Goal: Obtain resource: Obtain resource

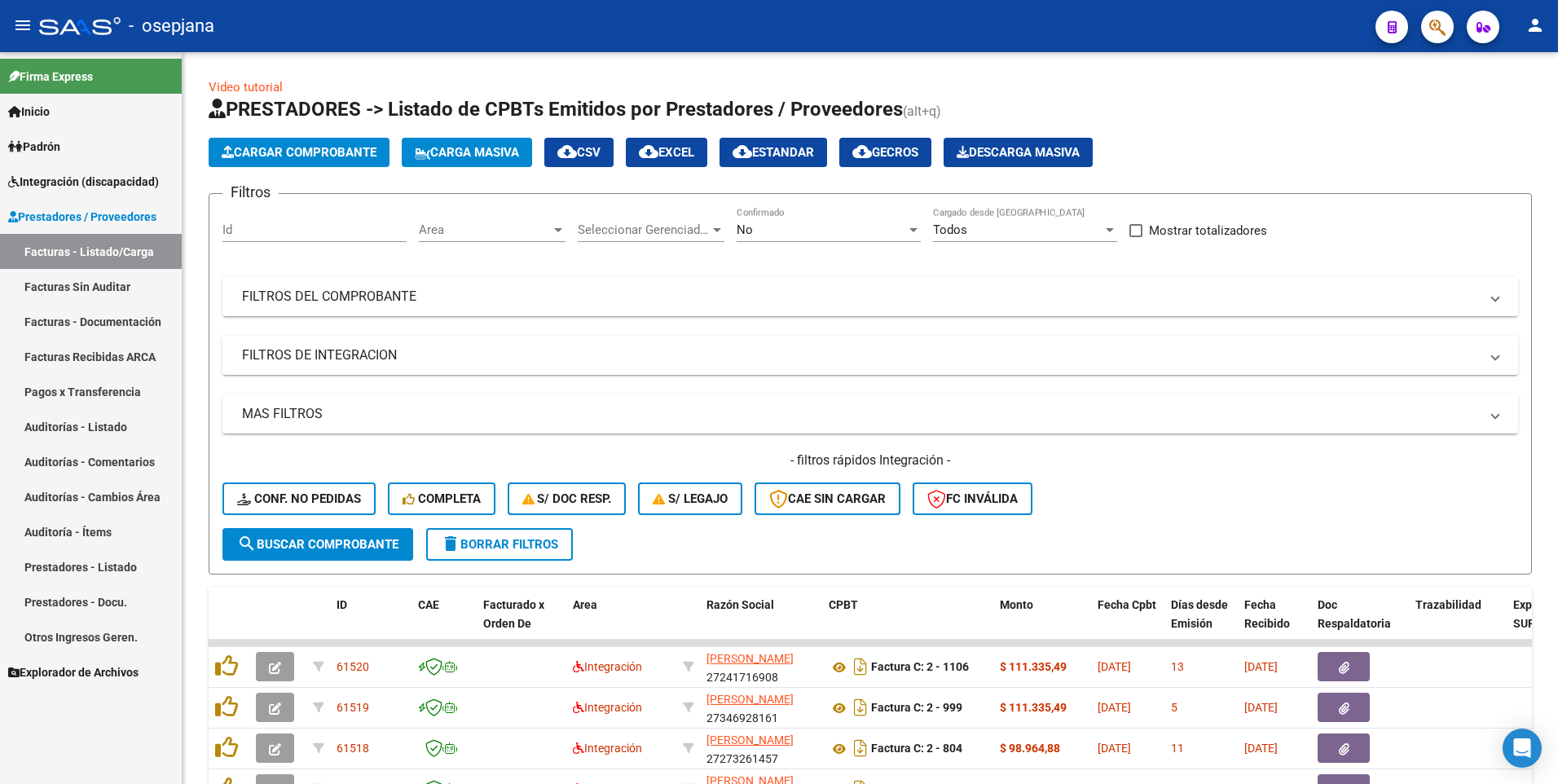
click at [86, 183] on span "Integración (discapacidad)" at bounding box center [84, 181] width 151 height 18
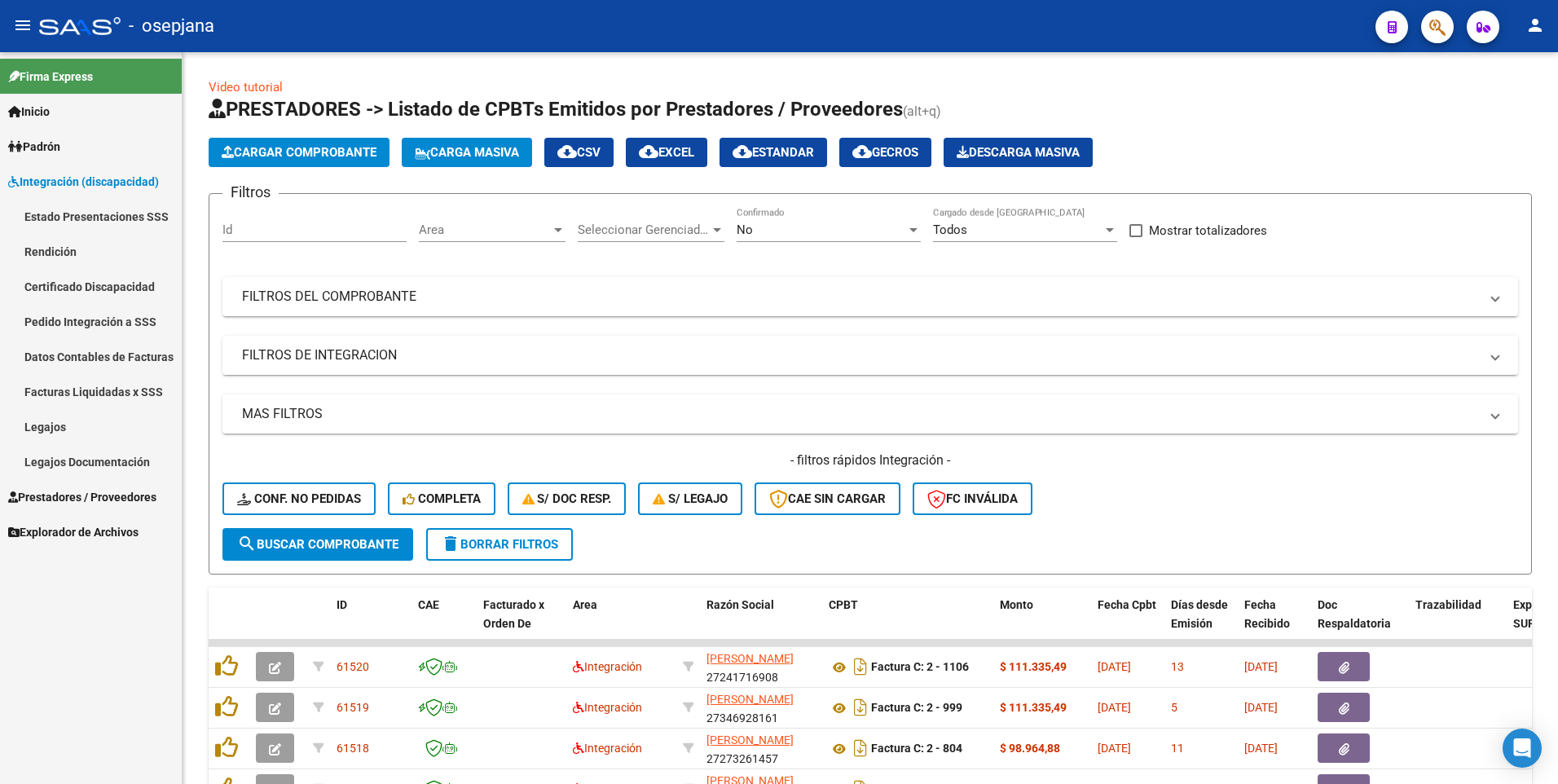
click at [126, 426] on link "Legajos" at bounding box center [91, 426] width 182 height 35
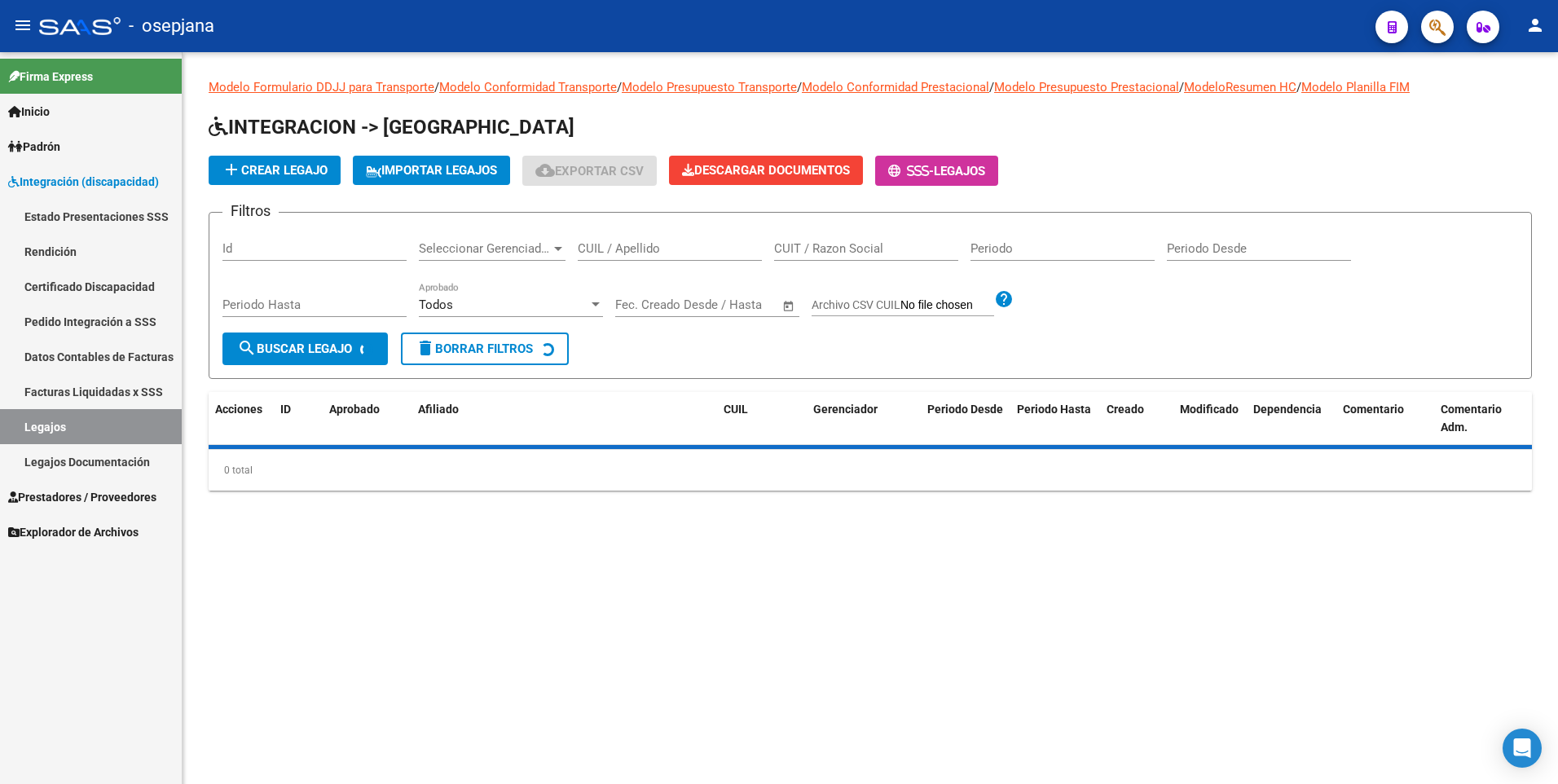
click at [688, 256] on input "CUIL / Apellido" at bounding box center [669, 248] width 184 height 14
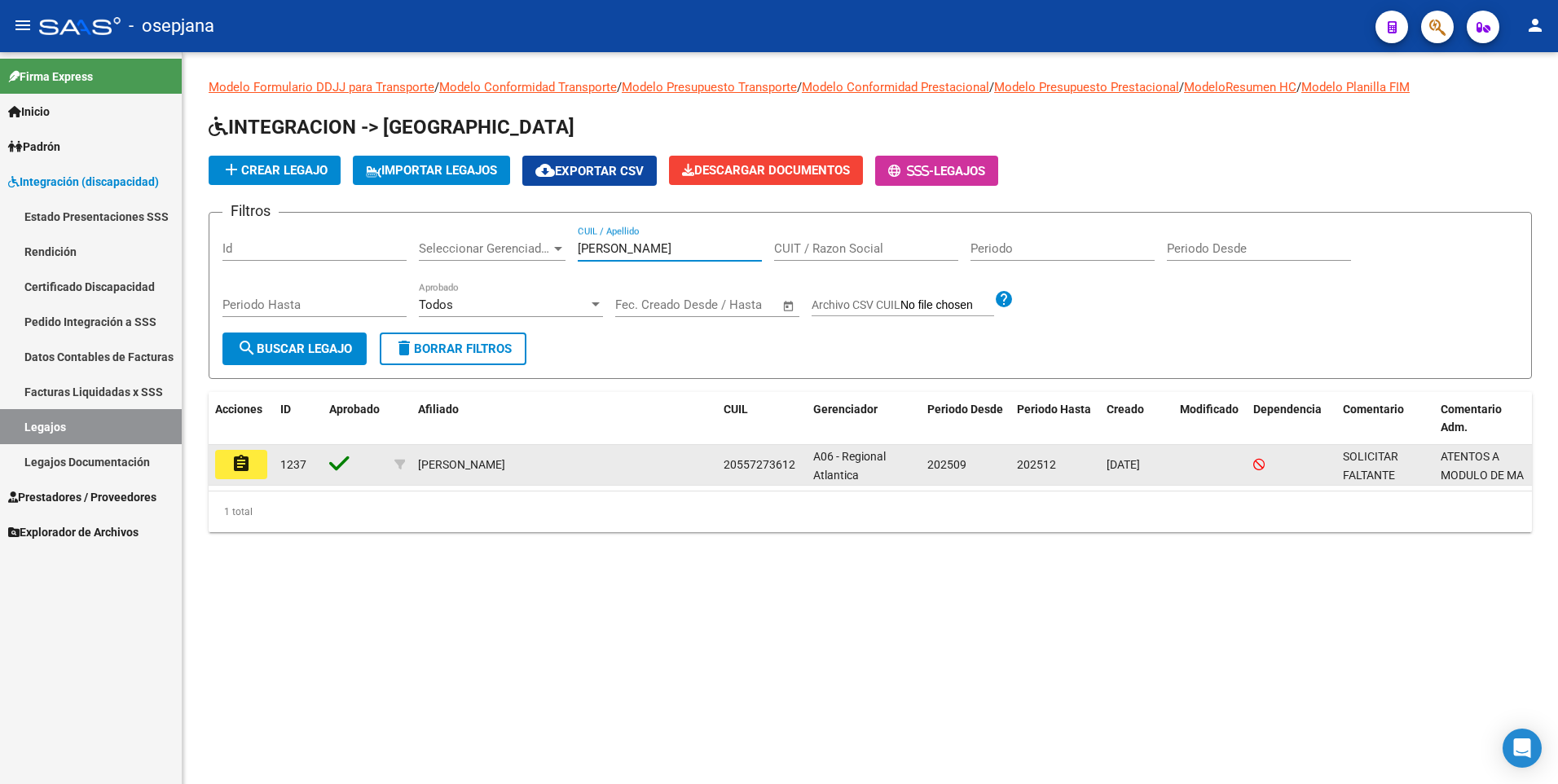
type input "[PERSON_NAME]"
click at [248, 460] on mat-icon "assignment" at bounding box center [241, 463] width 20 height 20
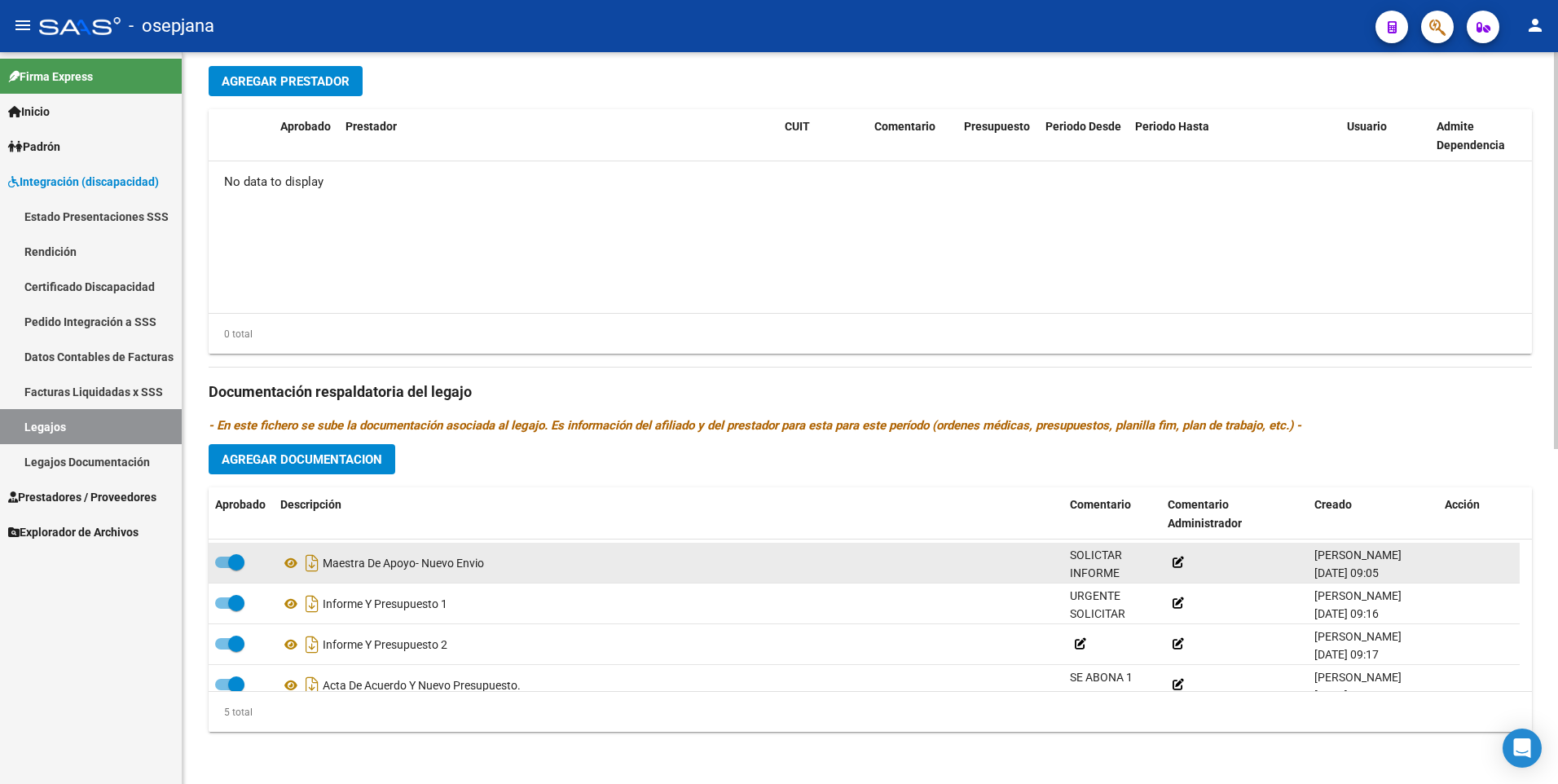
scroll to position [57, 0]
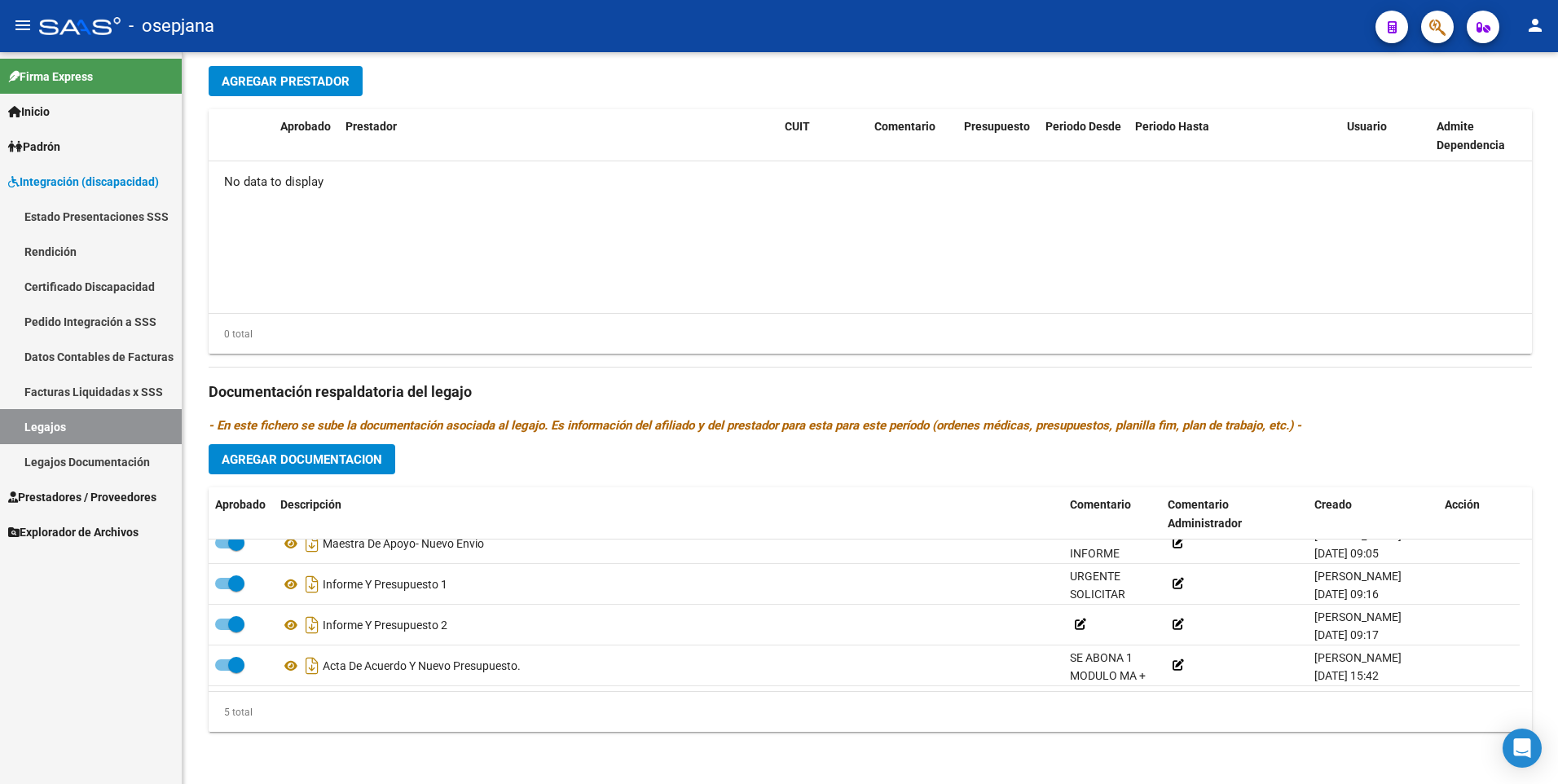
click at [101, 438] on link "Legajos" at bounding box center [91, 426] width 182 height 35
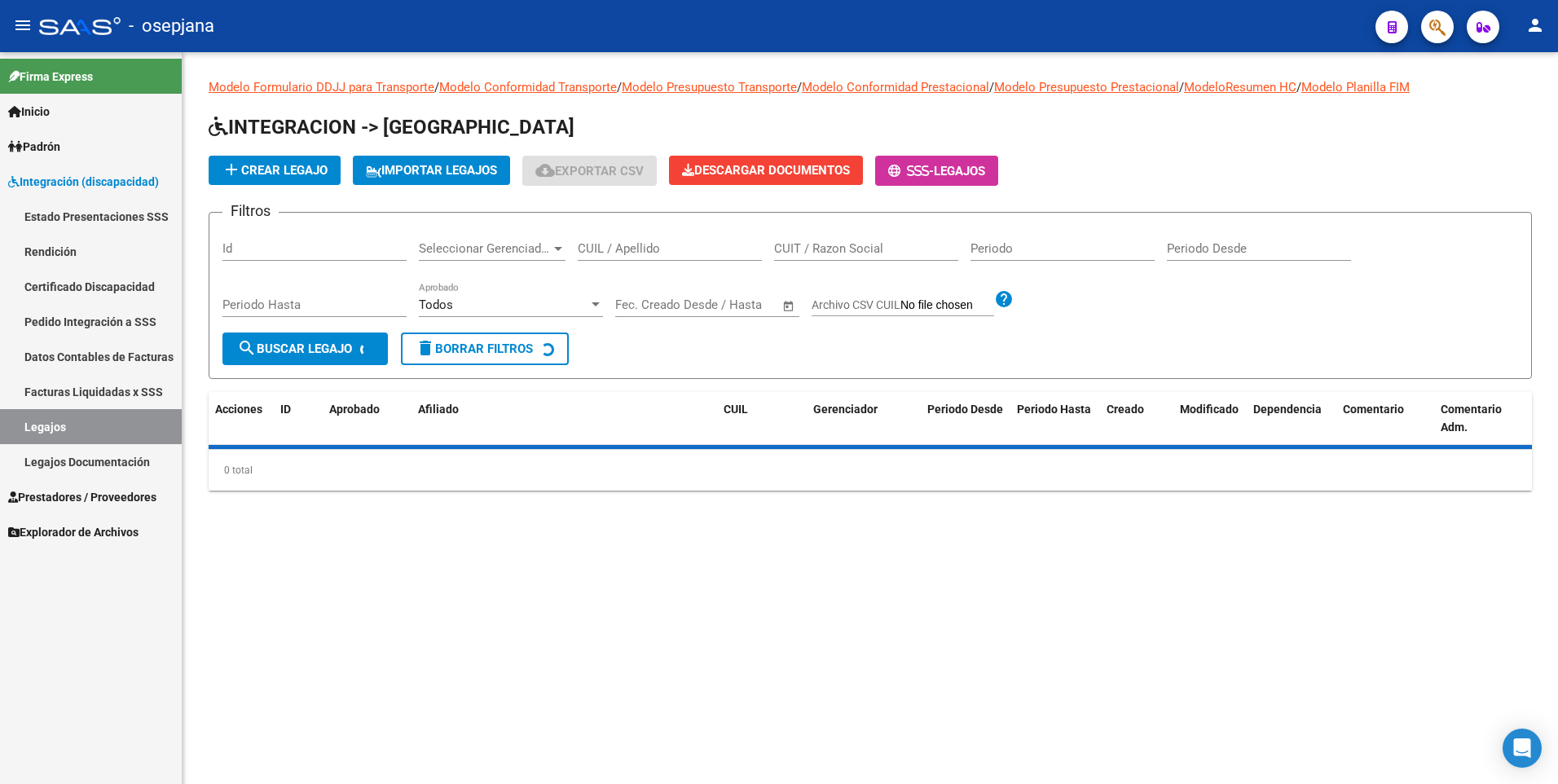
click at [652, 247] on input "CUIL / Apellido" at bounding box center [669, 248] width 184 height 14
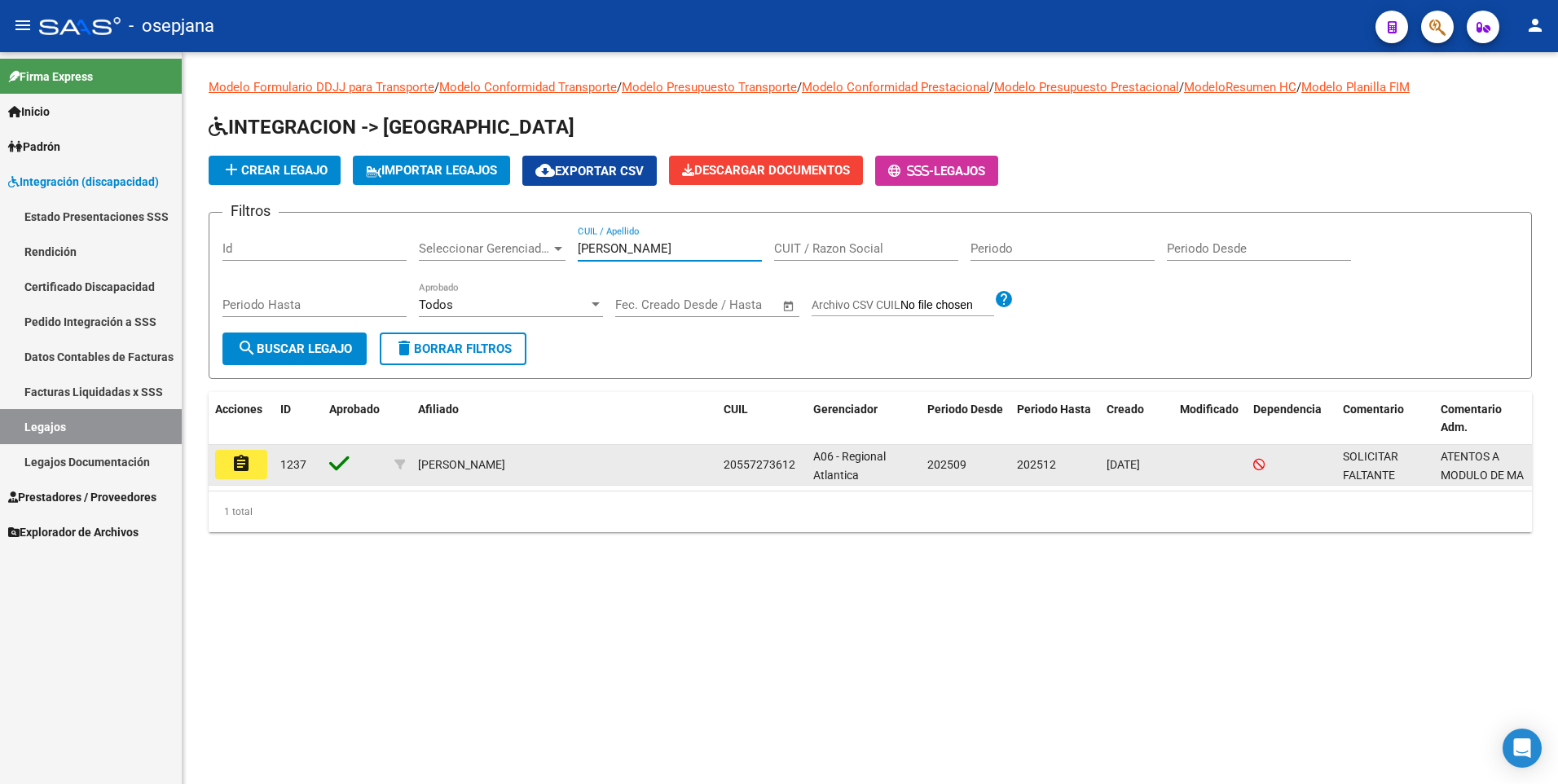
type input "[PERSON_NAME]"
click at [243, 467] on mat-icon "assignment" at bounding box center [241, 463] width 20 height 20
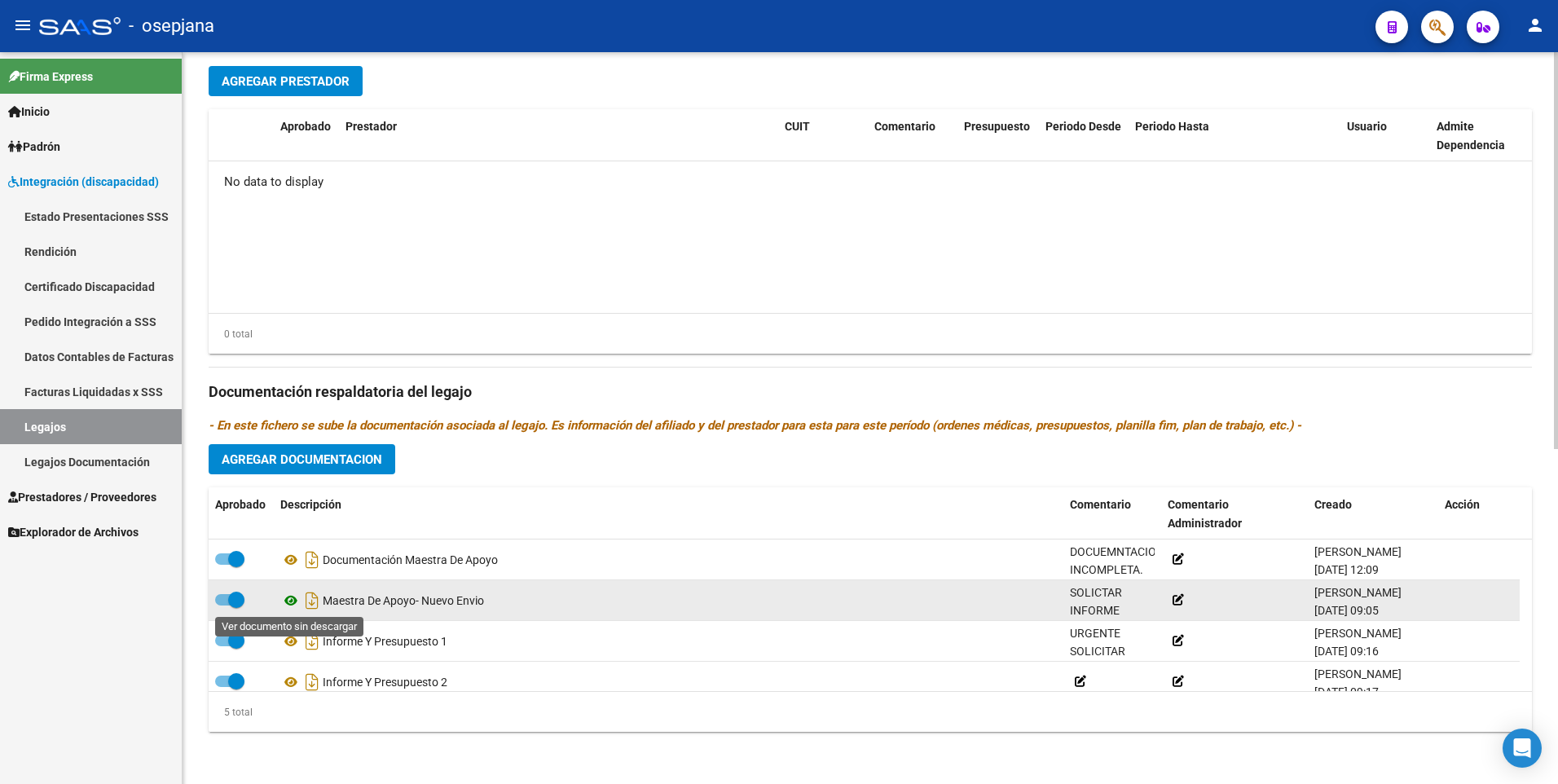
click at [289, 599] on icon at bounding box center [291, 600] width 21 height 20
click at [288, 599] on icon at bounding box center [291, 600] width 21 height 20
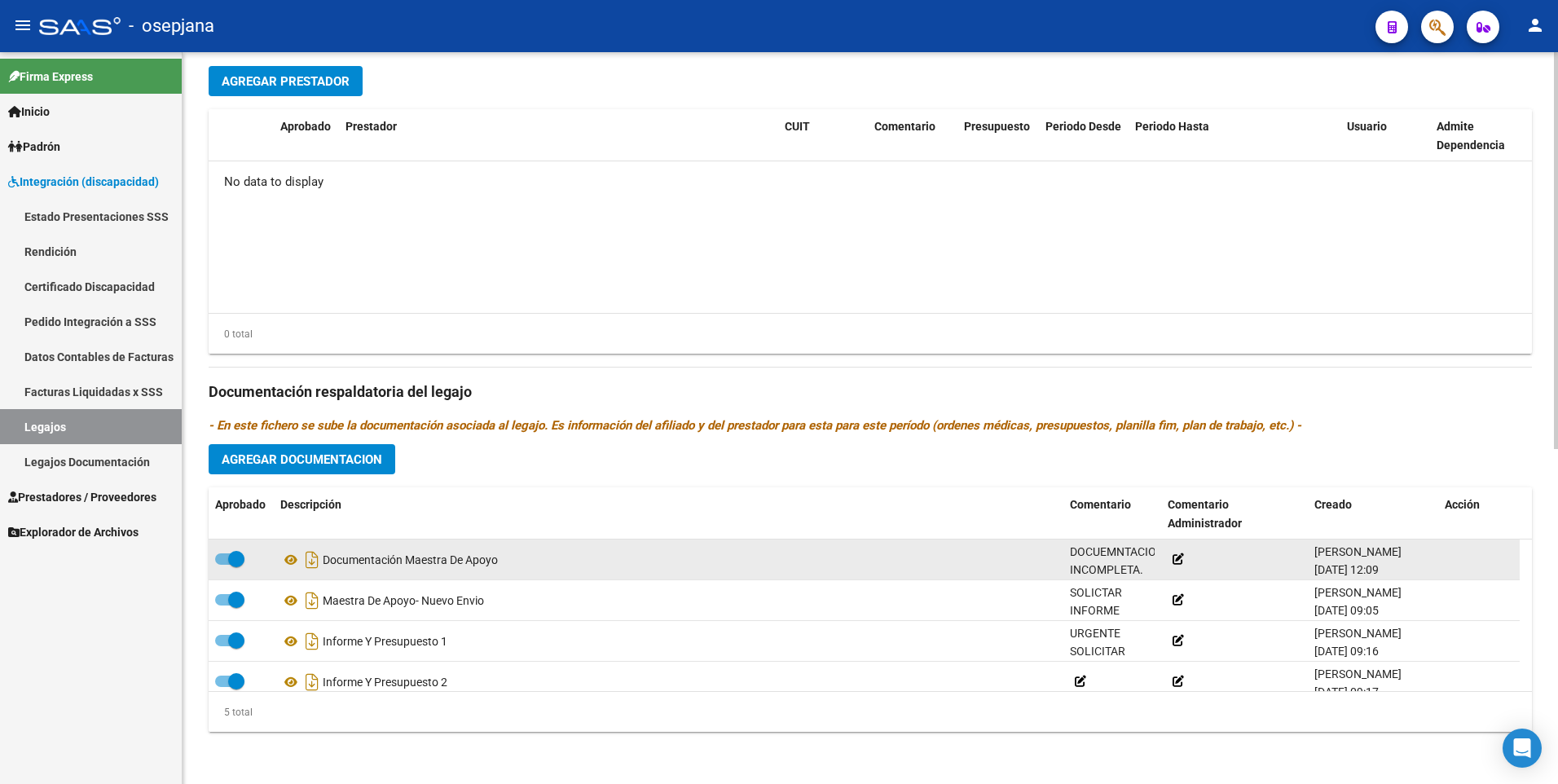
scroll to position [57, 0]
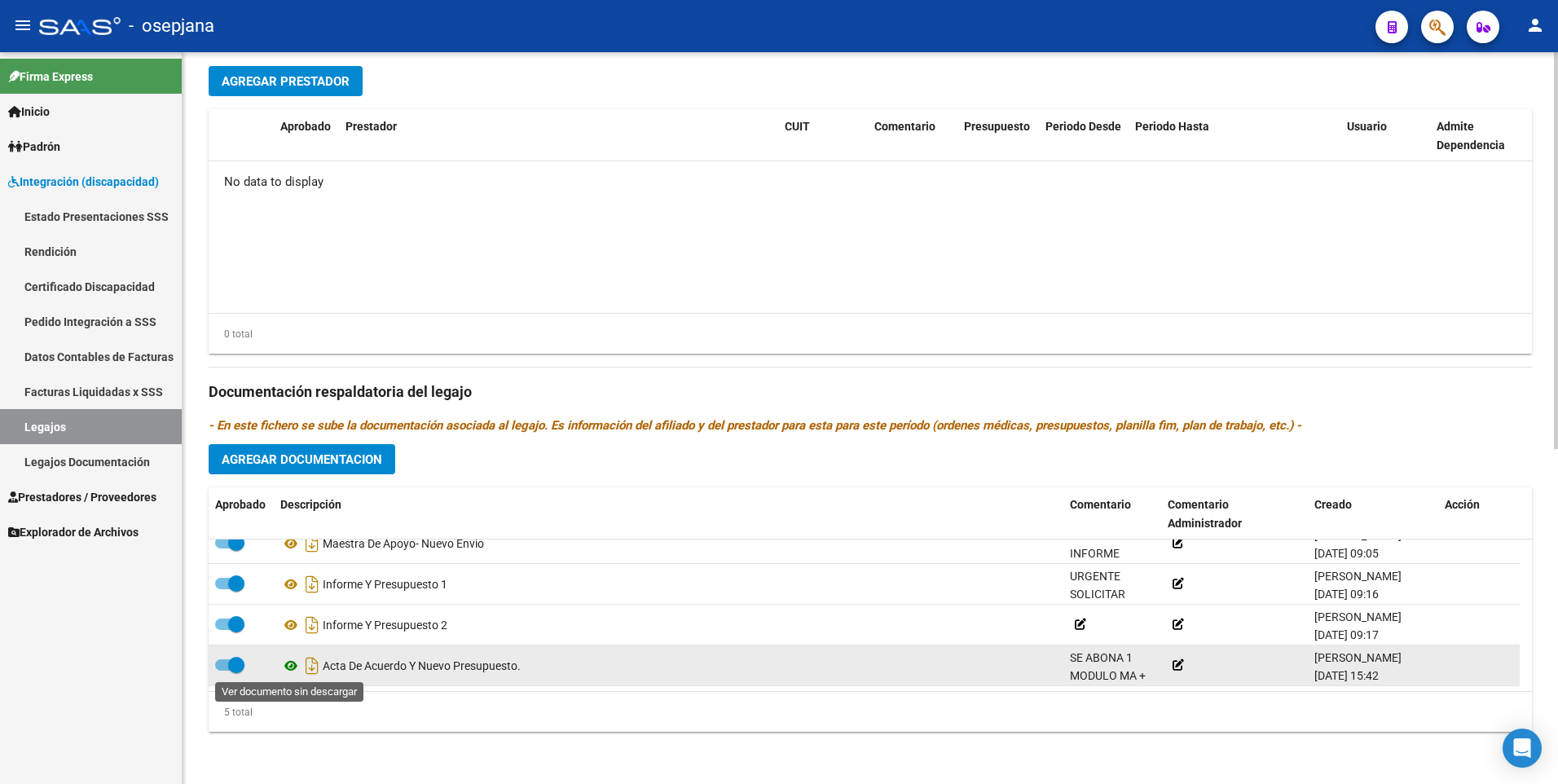
click at [287, 667] on icon at bounding box center [291, 666] width 21 height 20
click at [294, 663] on icon at bounding box center [291, 666] width 21 height 20
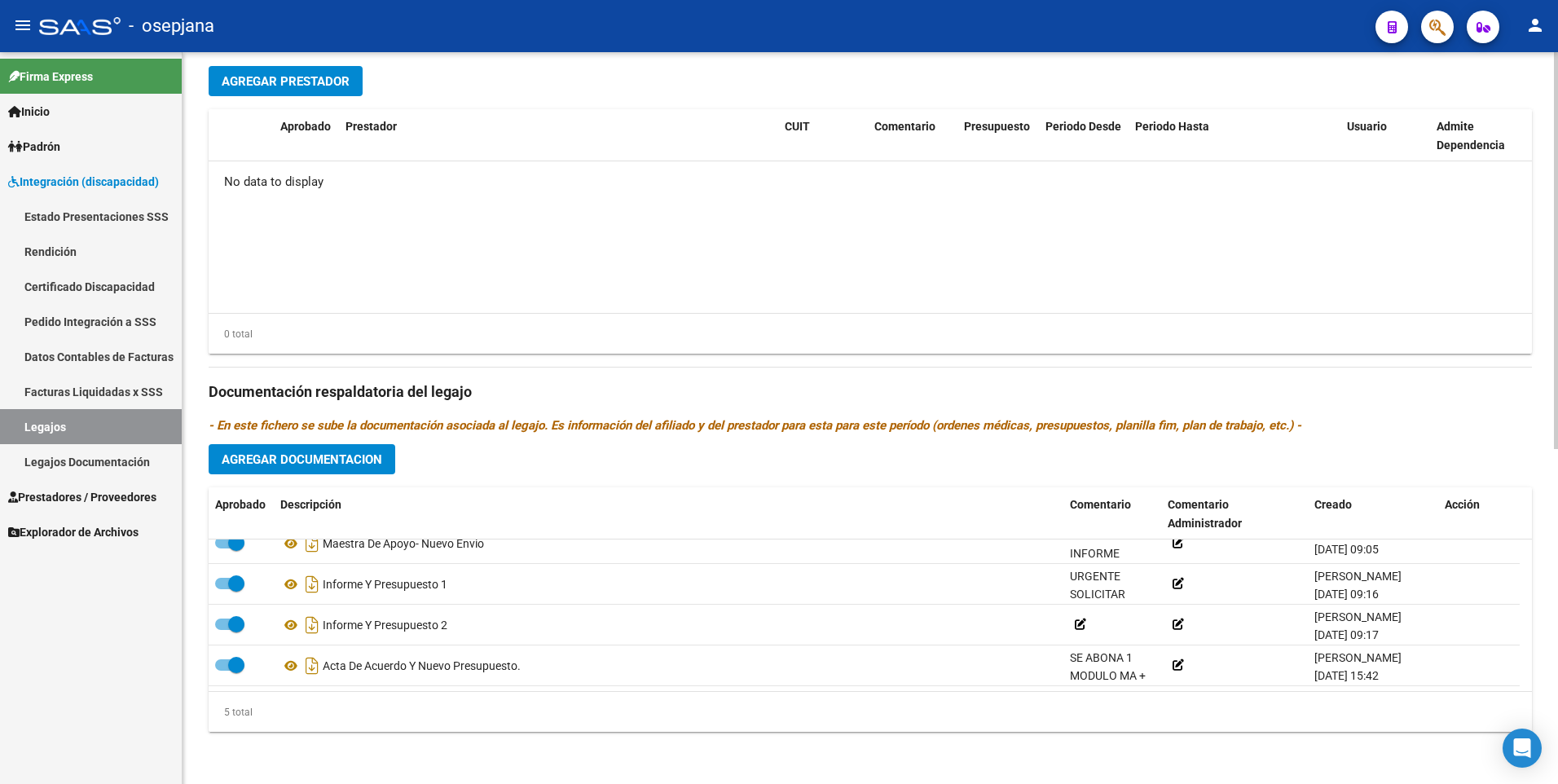
click at [1532, 603] on div "arrow_back Editar 1237 save Guardar cambios Legajo de Integración Modelo Formul…" at bounding box center [871, 110] width 1376 height 1349
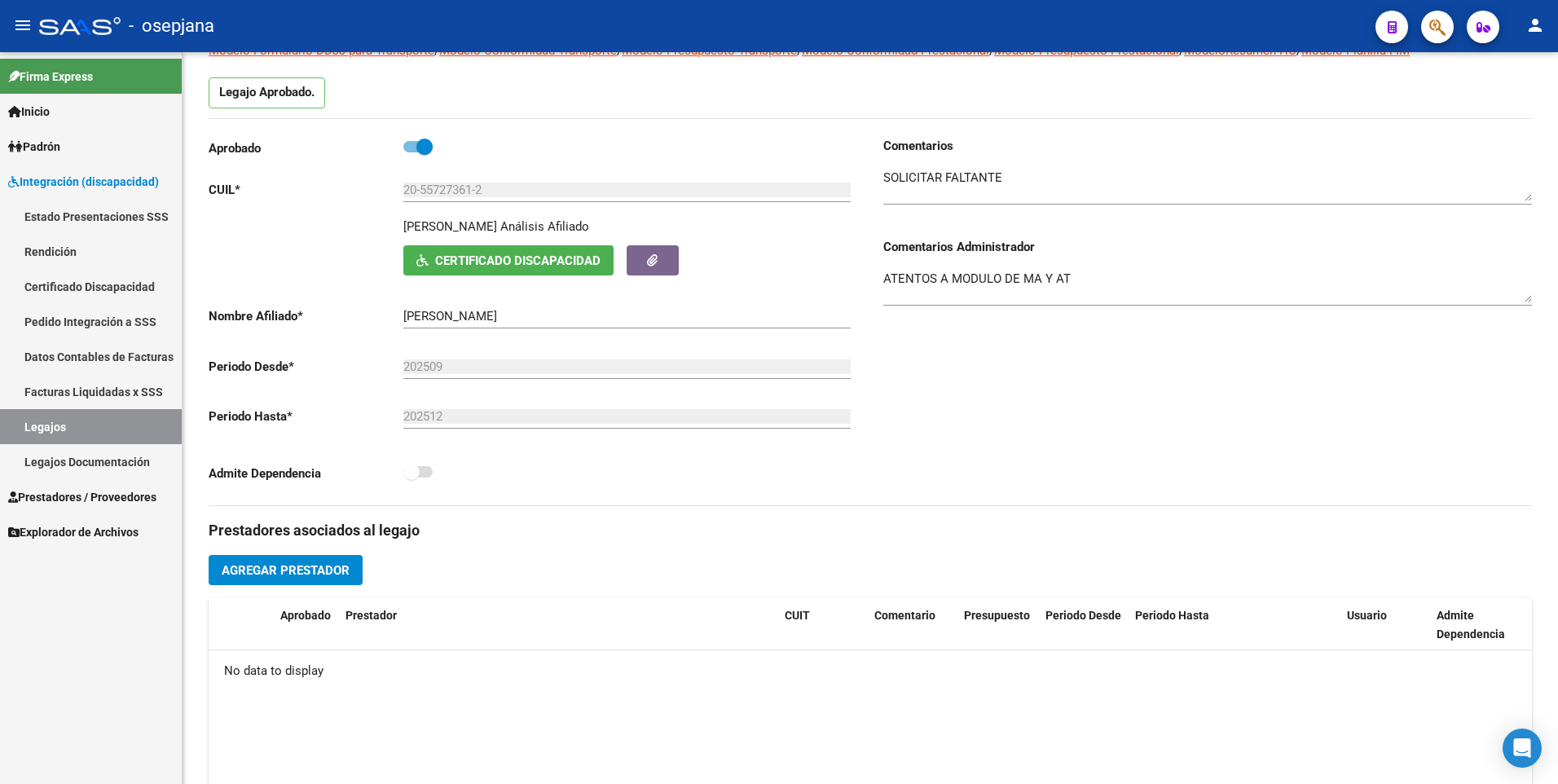
scroll to position [47, 0]
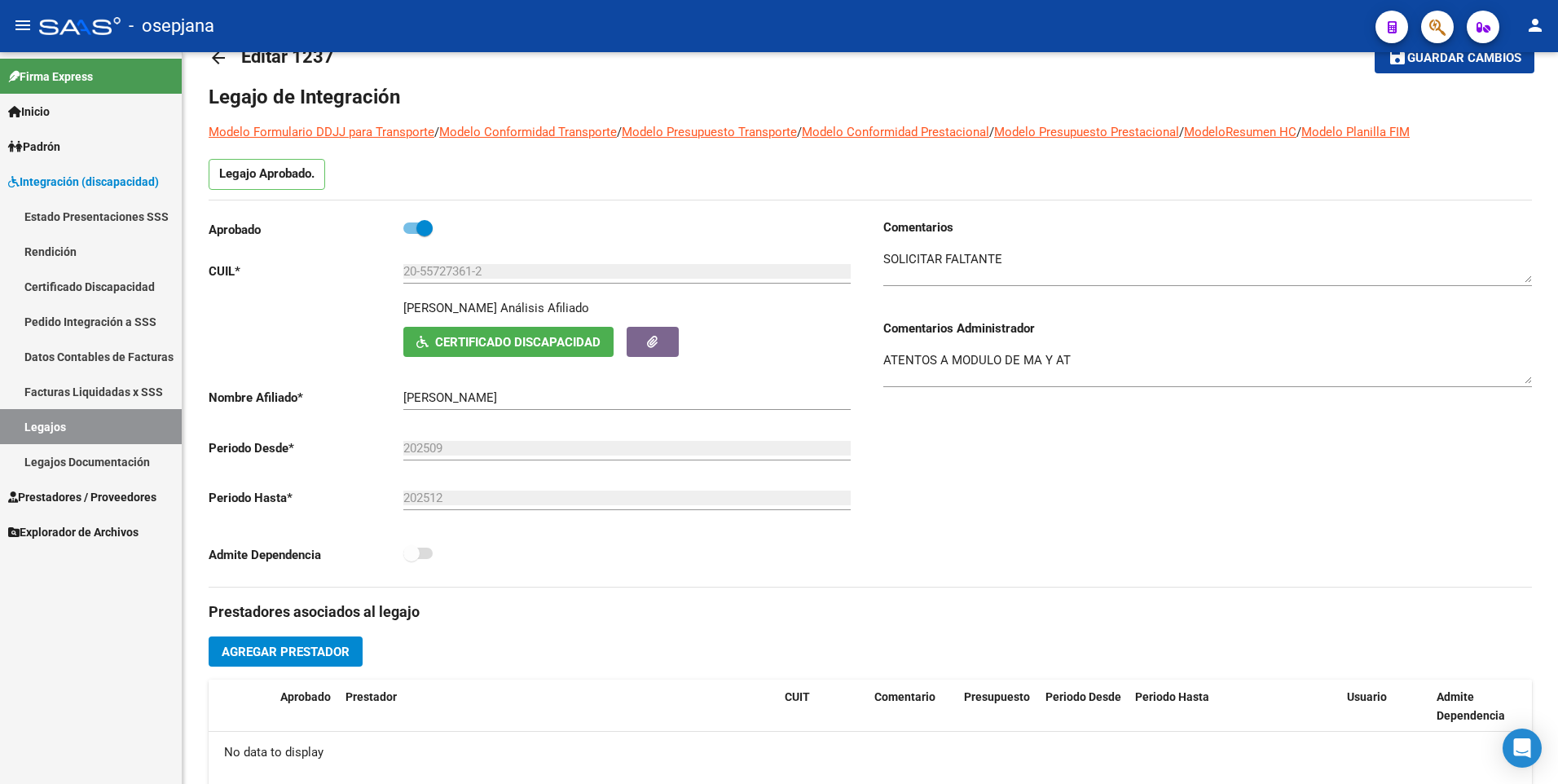
drag, startPoint x: 62, startPoint y: 415, endPoint x: 96, endPoint y: 413, distance: 34.1
click at [62, 415] on link "Legajos" at bounding box center [91, 426] width 182 height 35
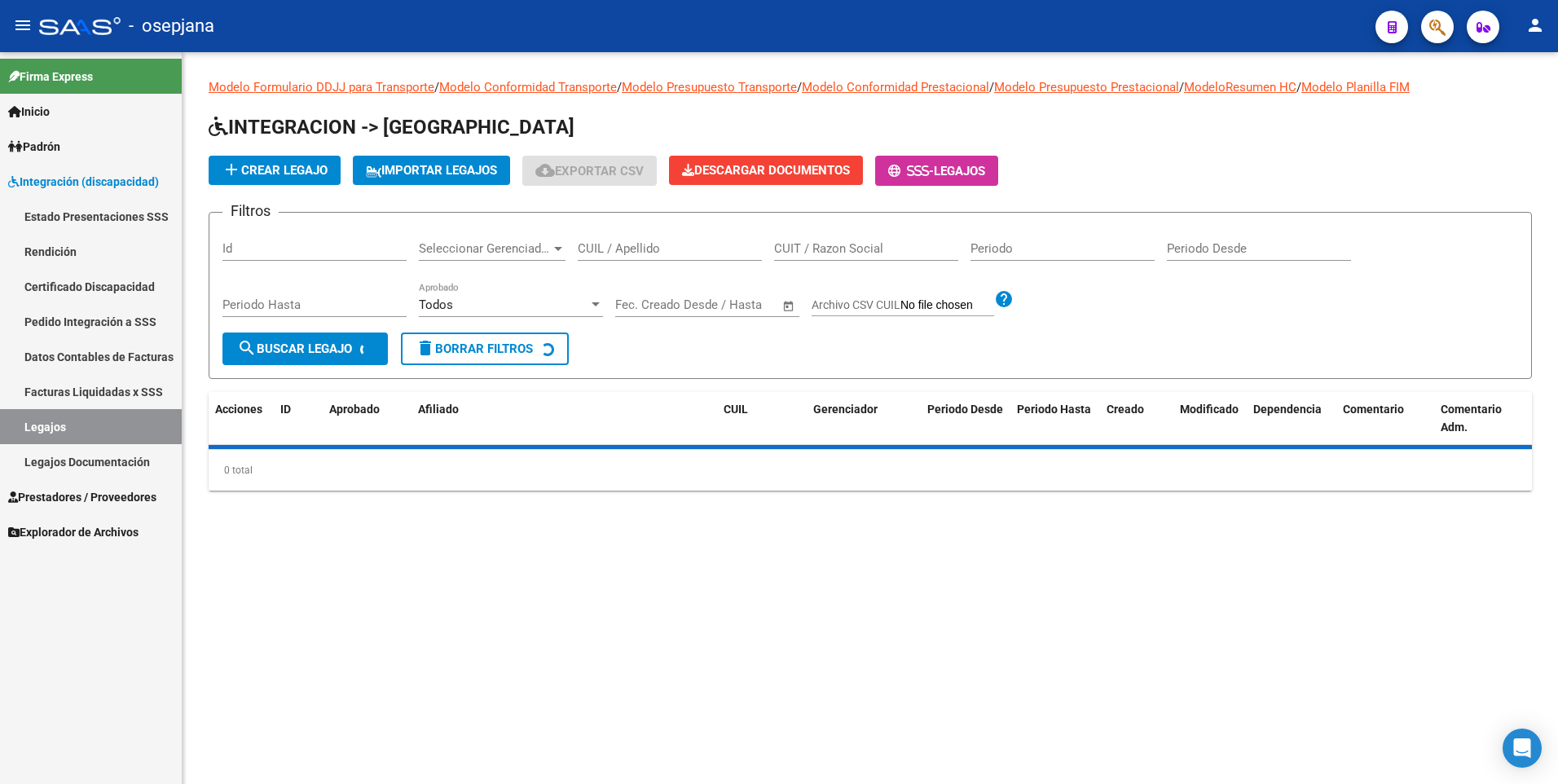
click at [670, 247] on input "CUIL / Apellido" at bounding box center [669, 248] width 184 height 14
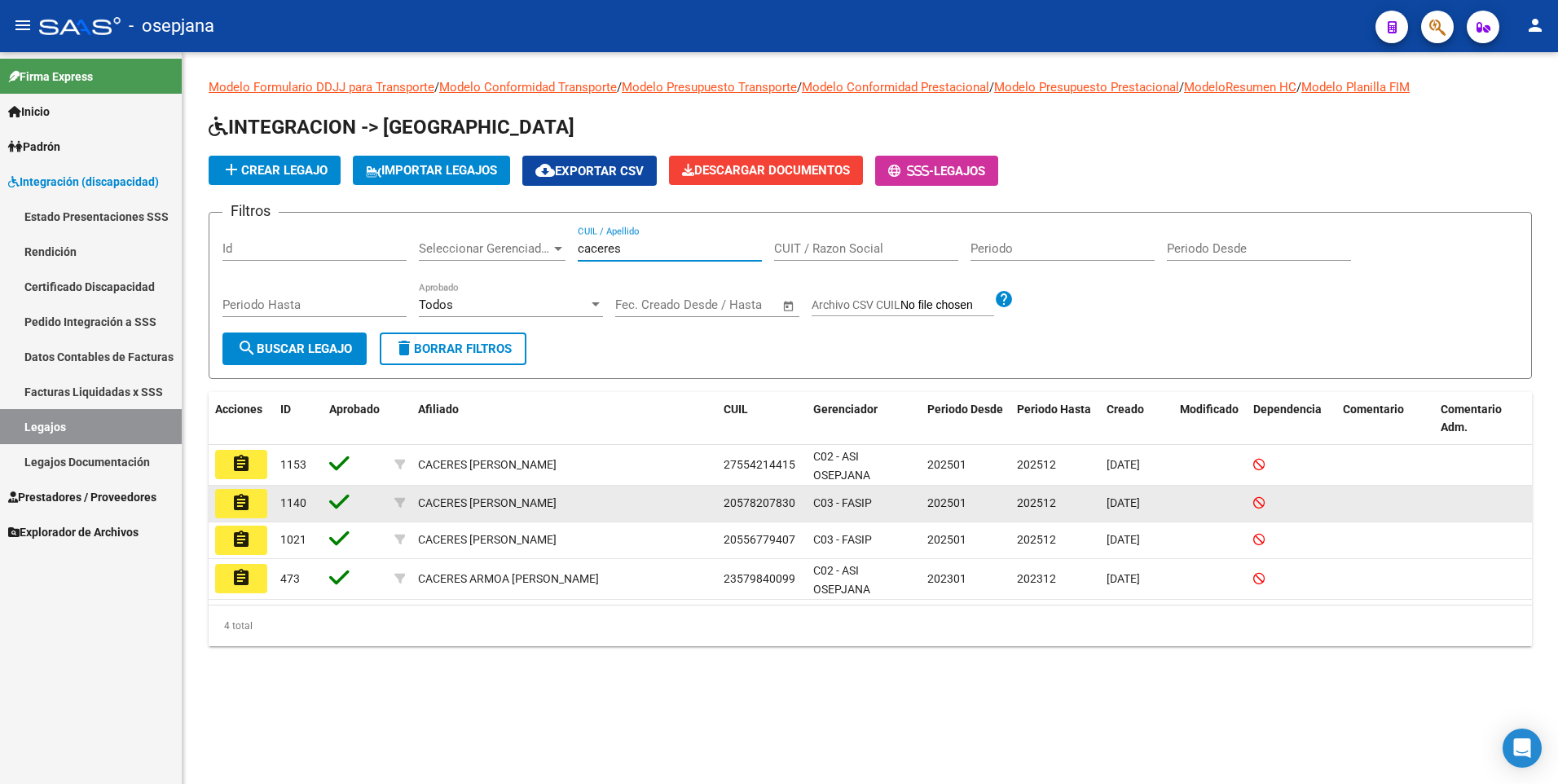
type input "caceres"
click at [254, 498] on button "assignment" at bounding box center [241, 503] width 52 height 30
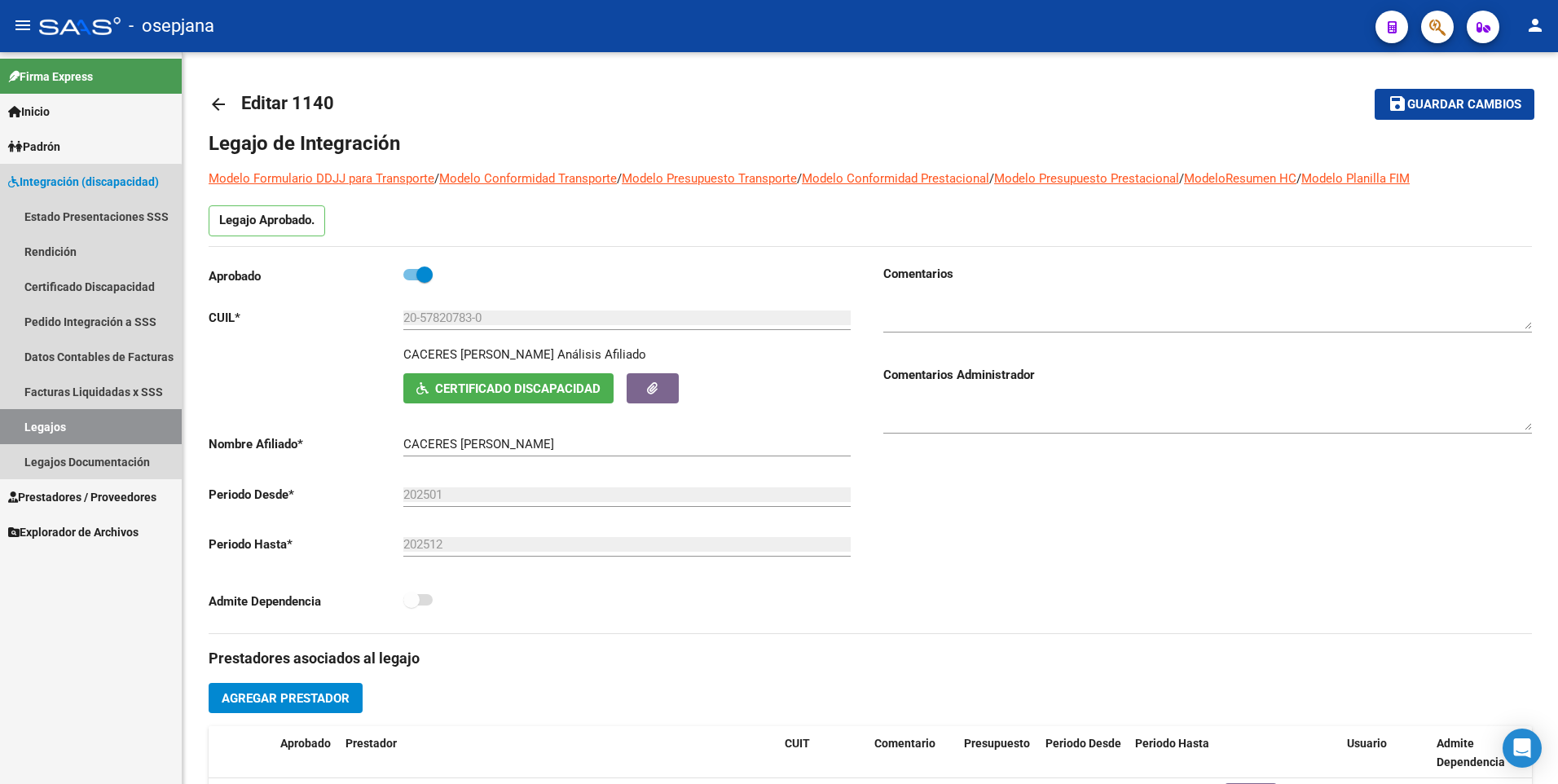
click at [44, 419] on link "Legajos" at bounding box center [91, 426] width 182 height 35
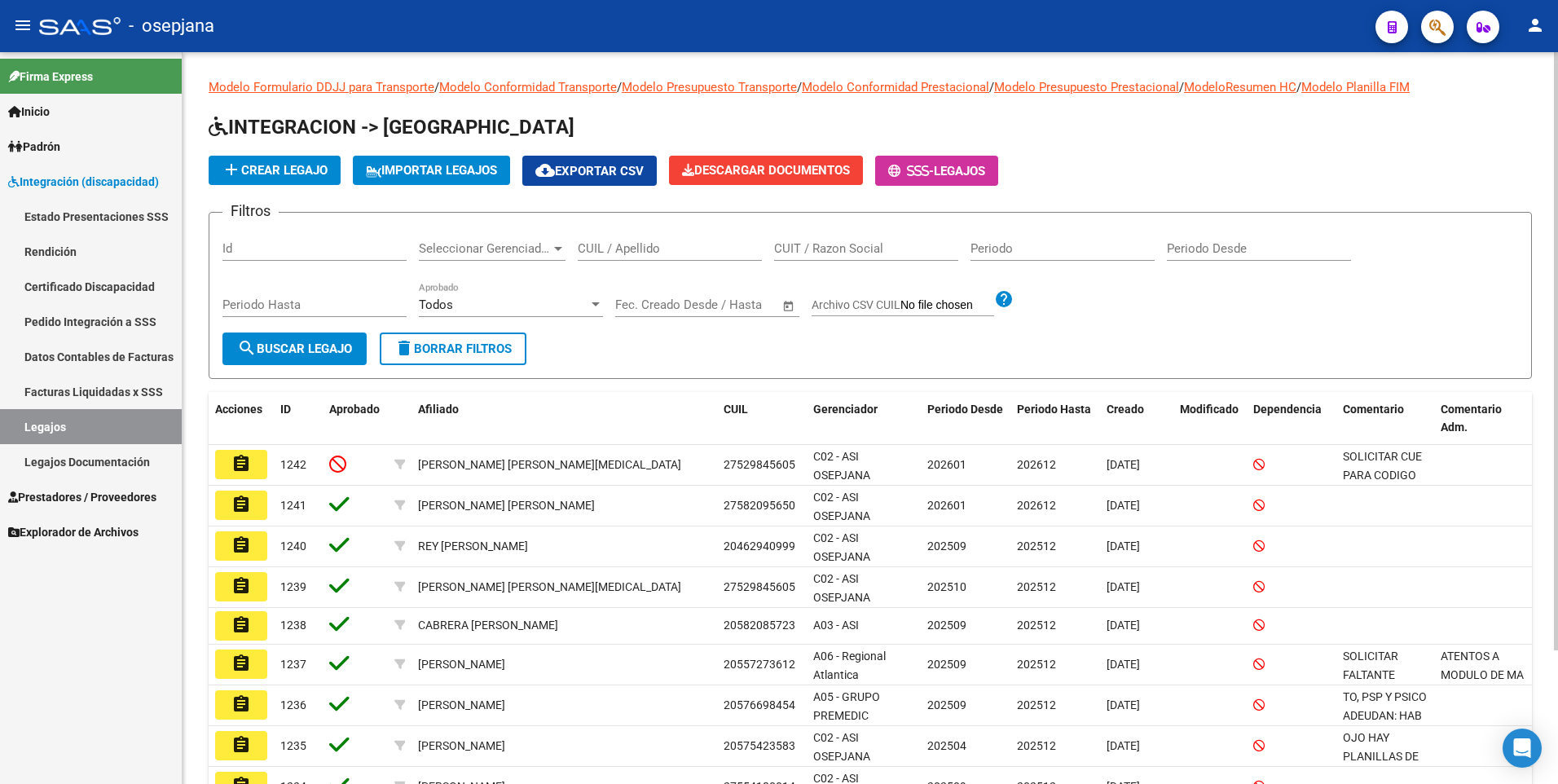
click at [665, 262] on div "CUIL / Apellido" at bounding box center [669, 251] width 184 height 50
click at [669, 253] on input "CUIL / Apellido" at bounding box center [669, 248] width 184 height 14
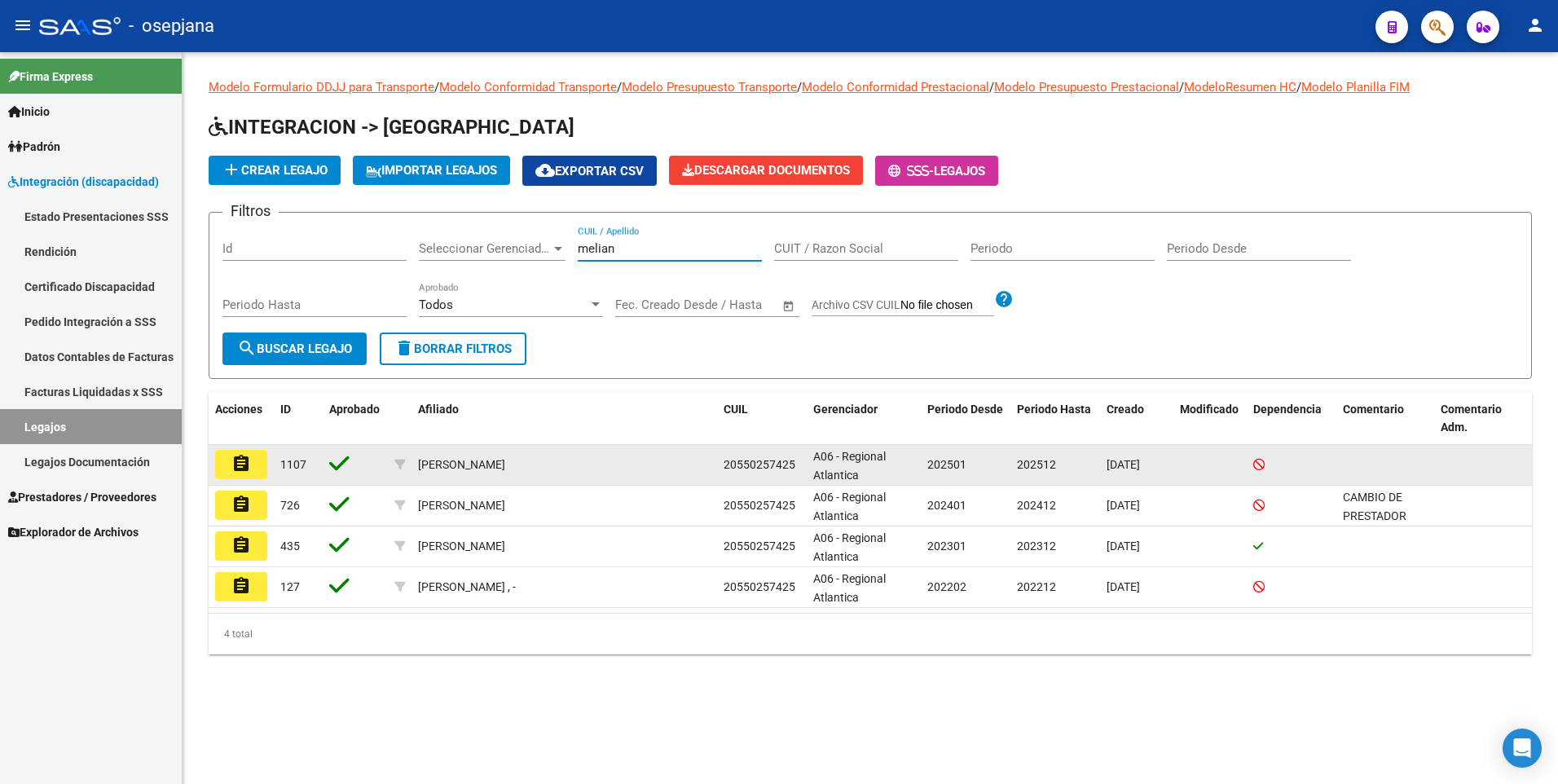
type input "melian"
click at [212, 464] on datatable-body-cell "assignment" at bounding box center [241, 465] width 65 height 40
click at [239, 460] on mat-icon "assignment" at bounding box center [241, 463] width 20 height 20
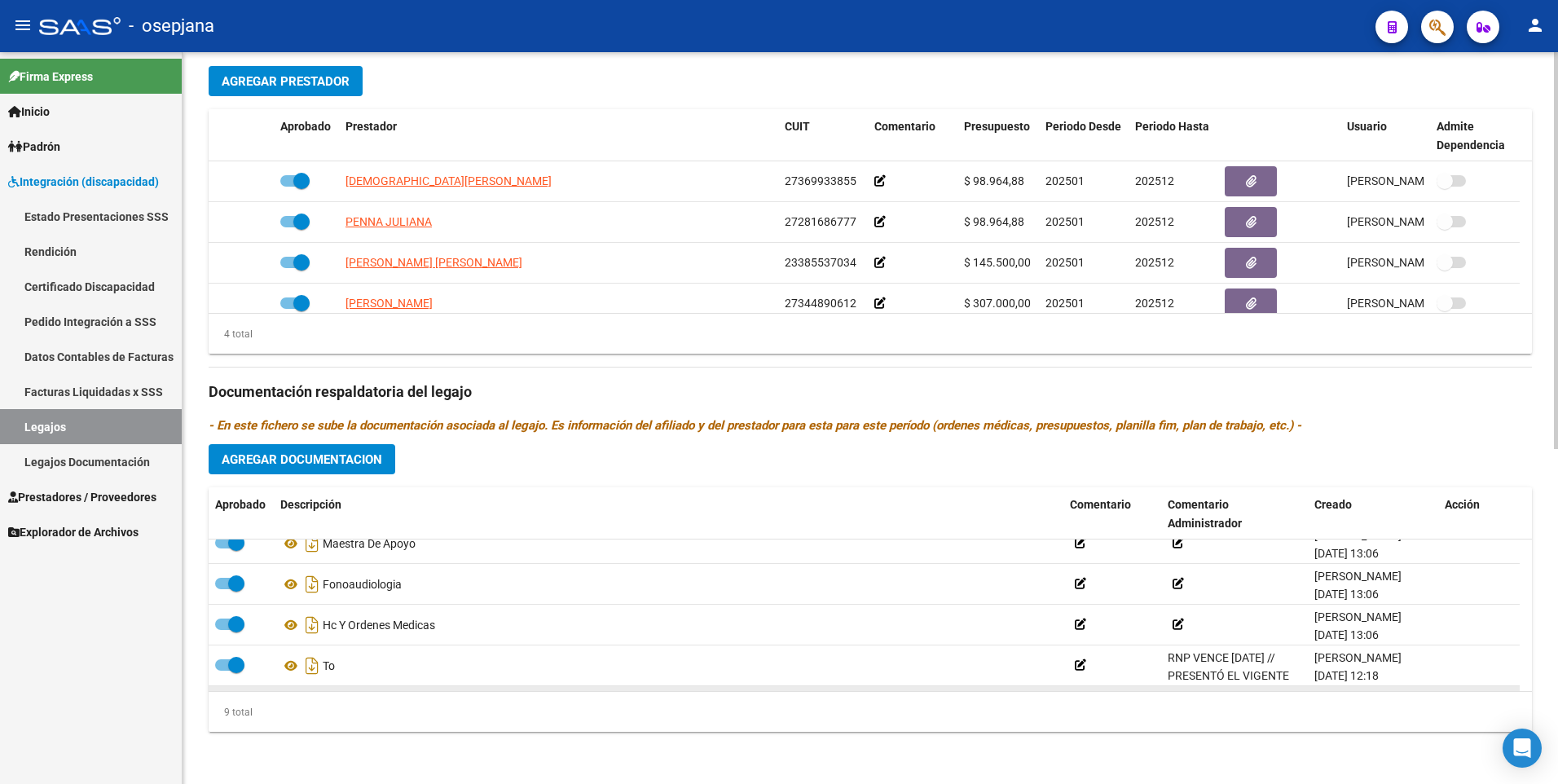
scroll to position [57, 0]
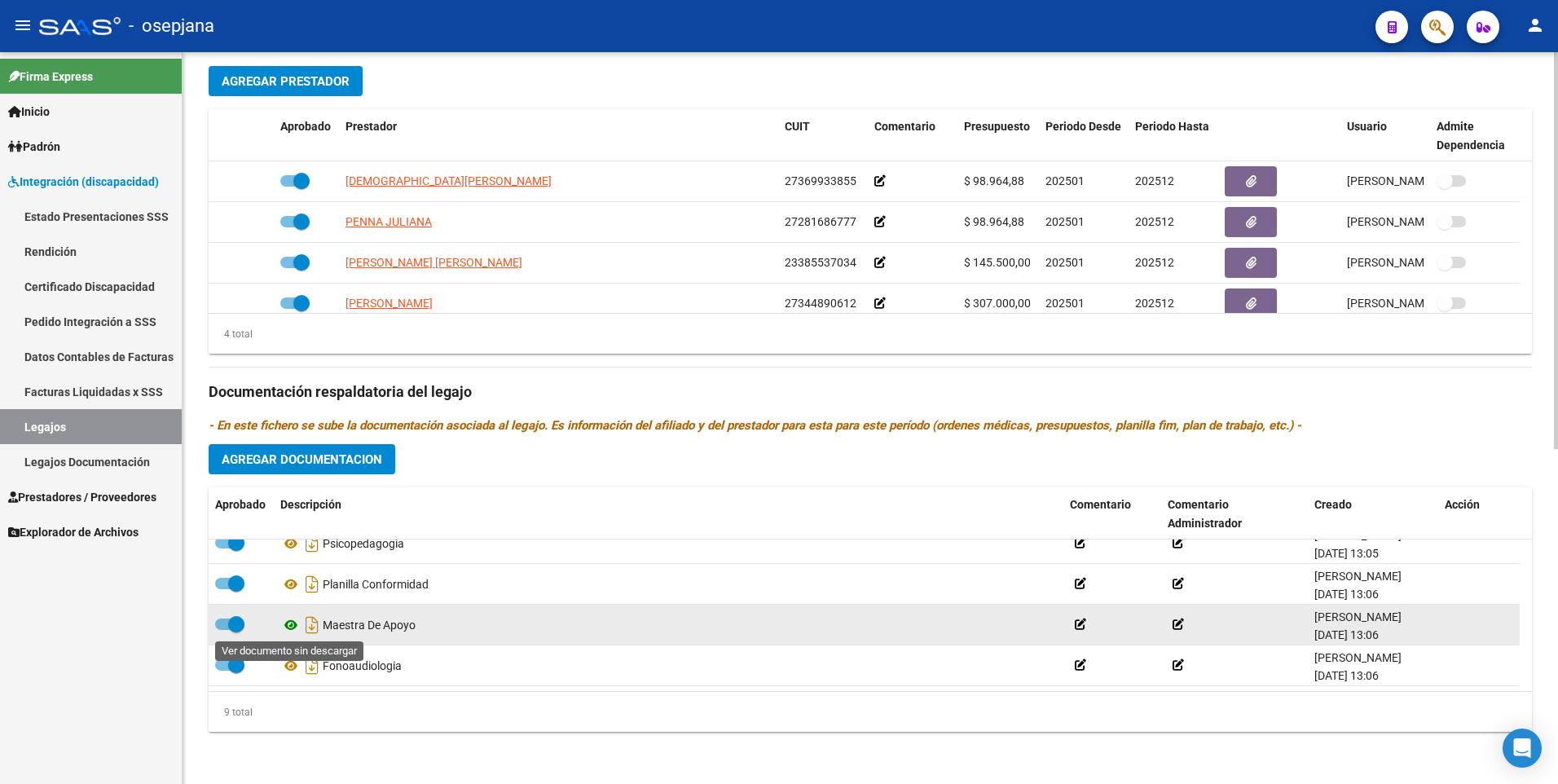
click at [286, 622] on icon at bounding box center [291, 625] width 21 height 20
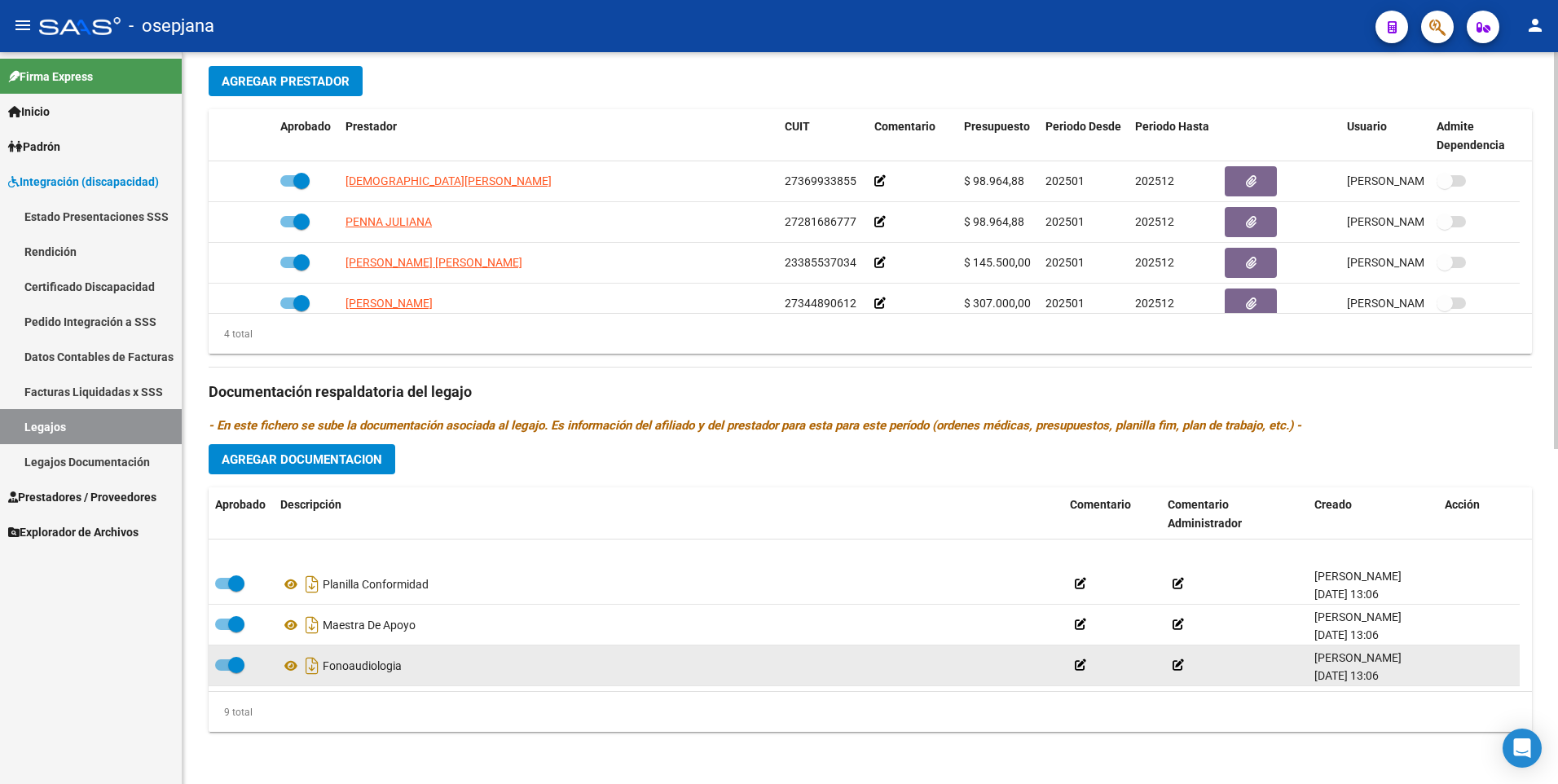
scroll to position [220, 0]
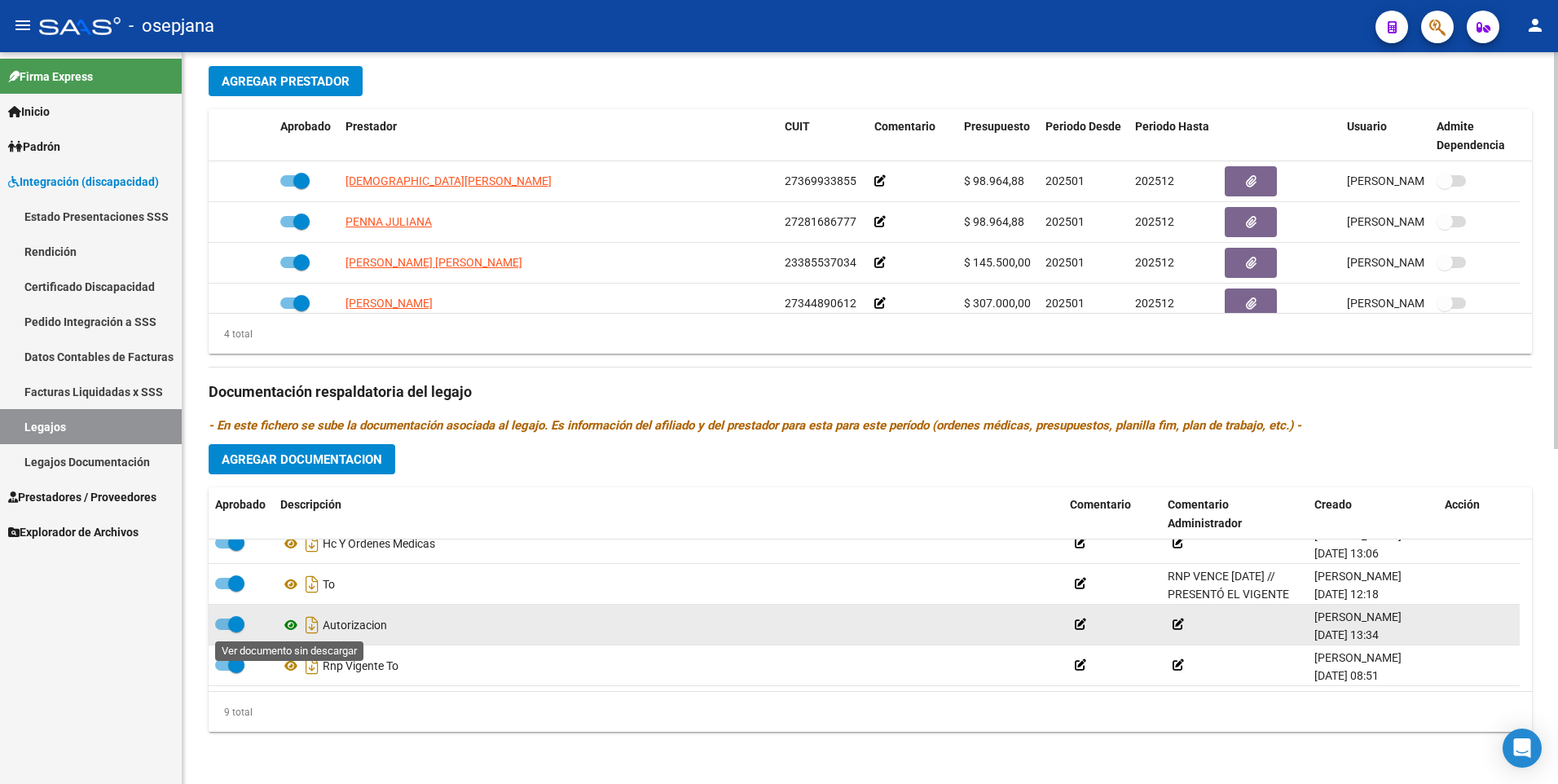
click at [293, 622] on icon at bounding box center [291, 625] width 21 height 20
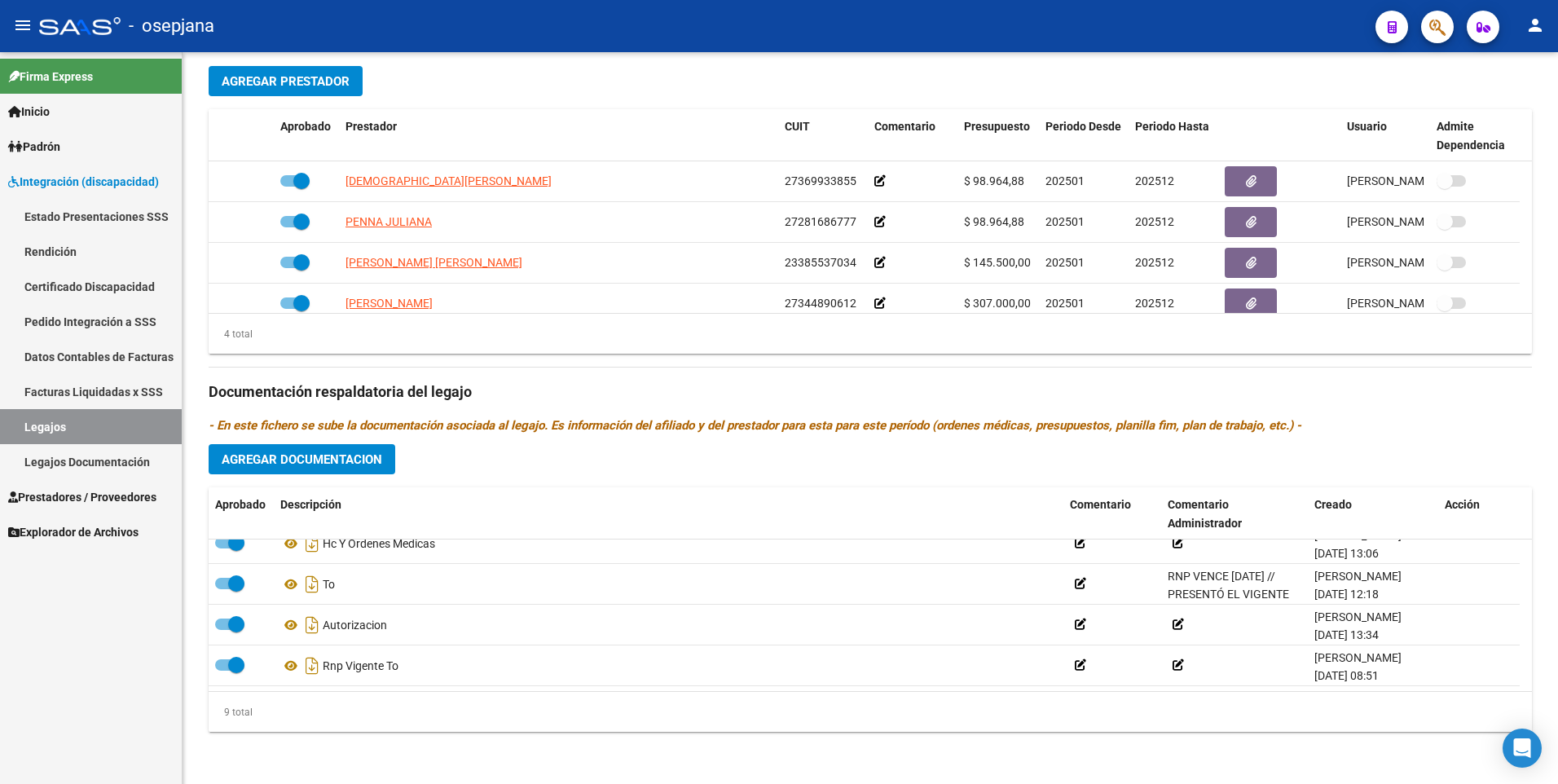
drag, startPoint x: 51, startPoint y: 422, endPoint x: 66, endPoint y: 425, distance: 15.3
click at [51, 422] on link "Legajos" at bounding box center [91, 426] width 182 height 35
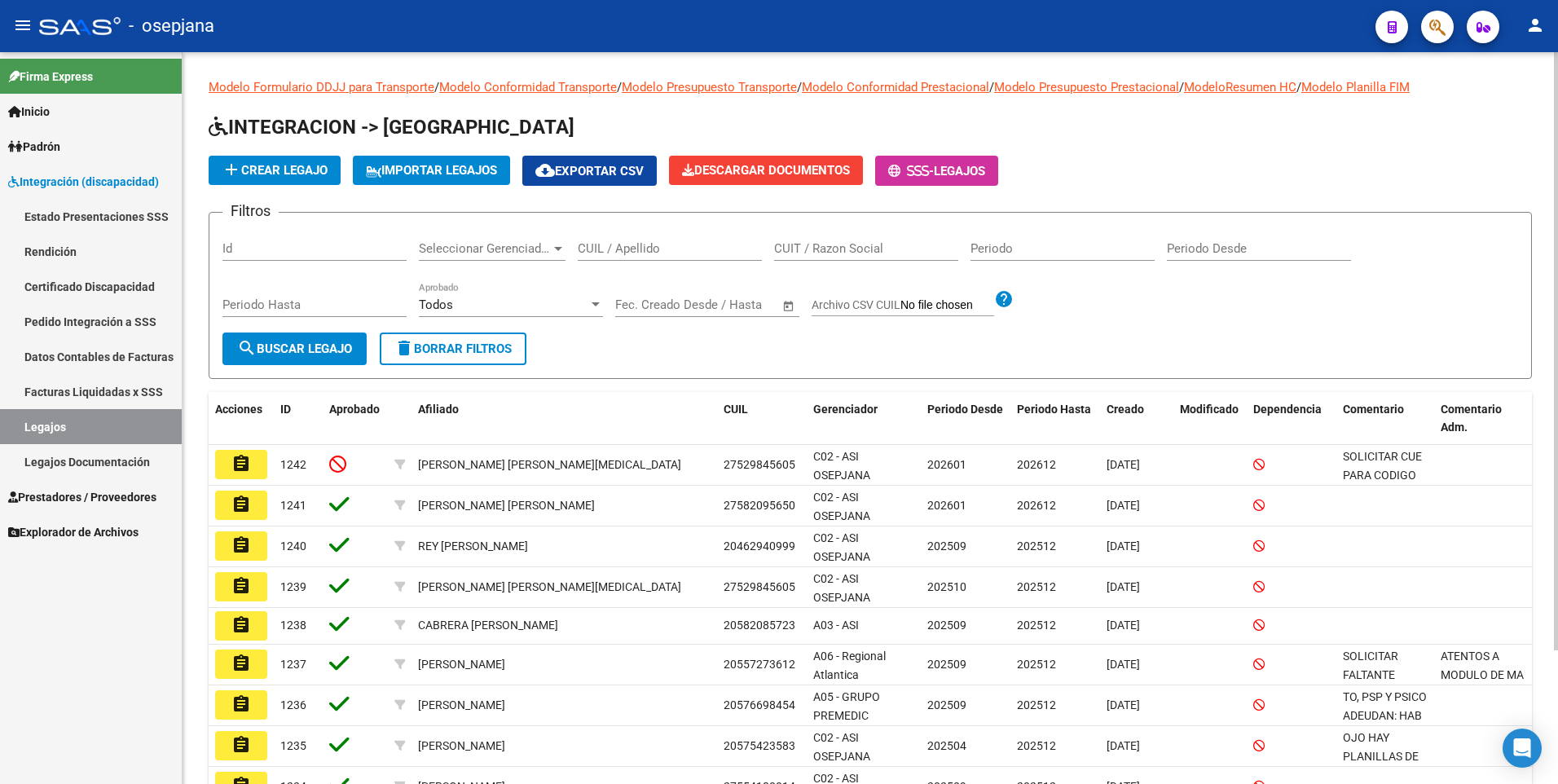
click at [595, 244] on div "CUIL / Apellido" at bounding box center [669, 243] width 184 height 35
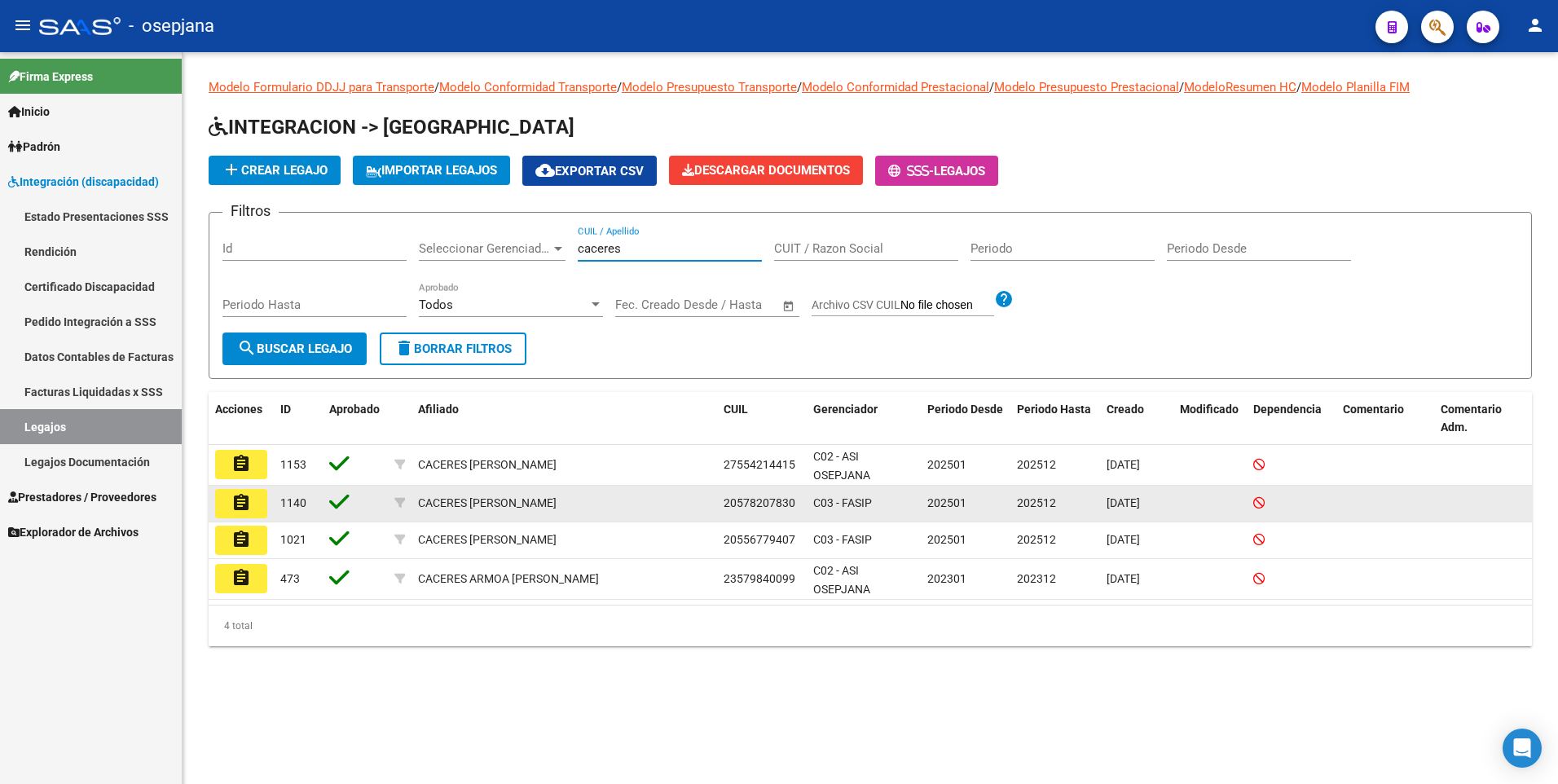
type input "caceres"
click at [262, 508] on button "assignment" at bounding box center [241, 503] width 52 height 30
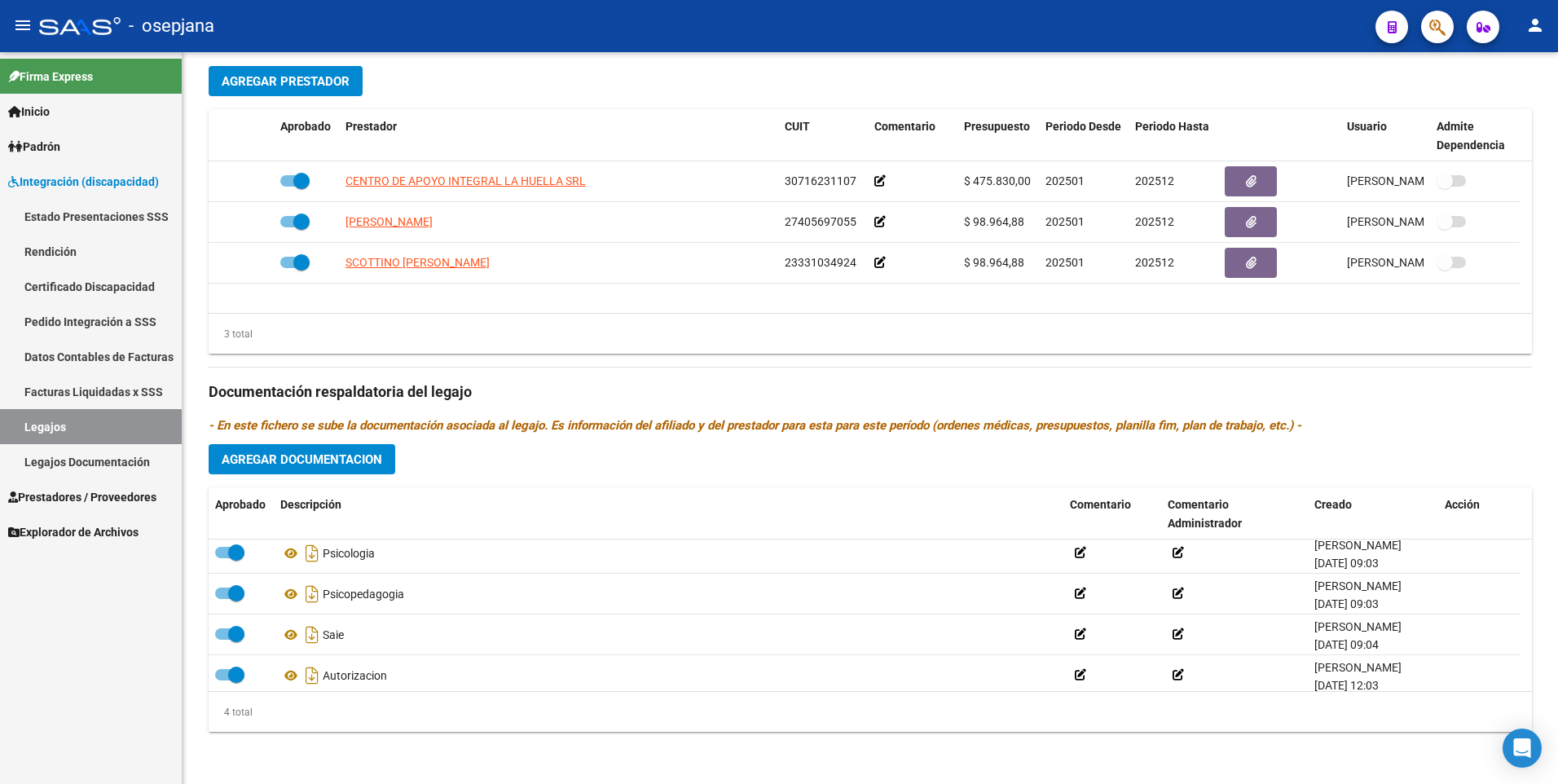
scroll to position [16, 0]
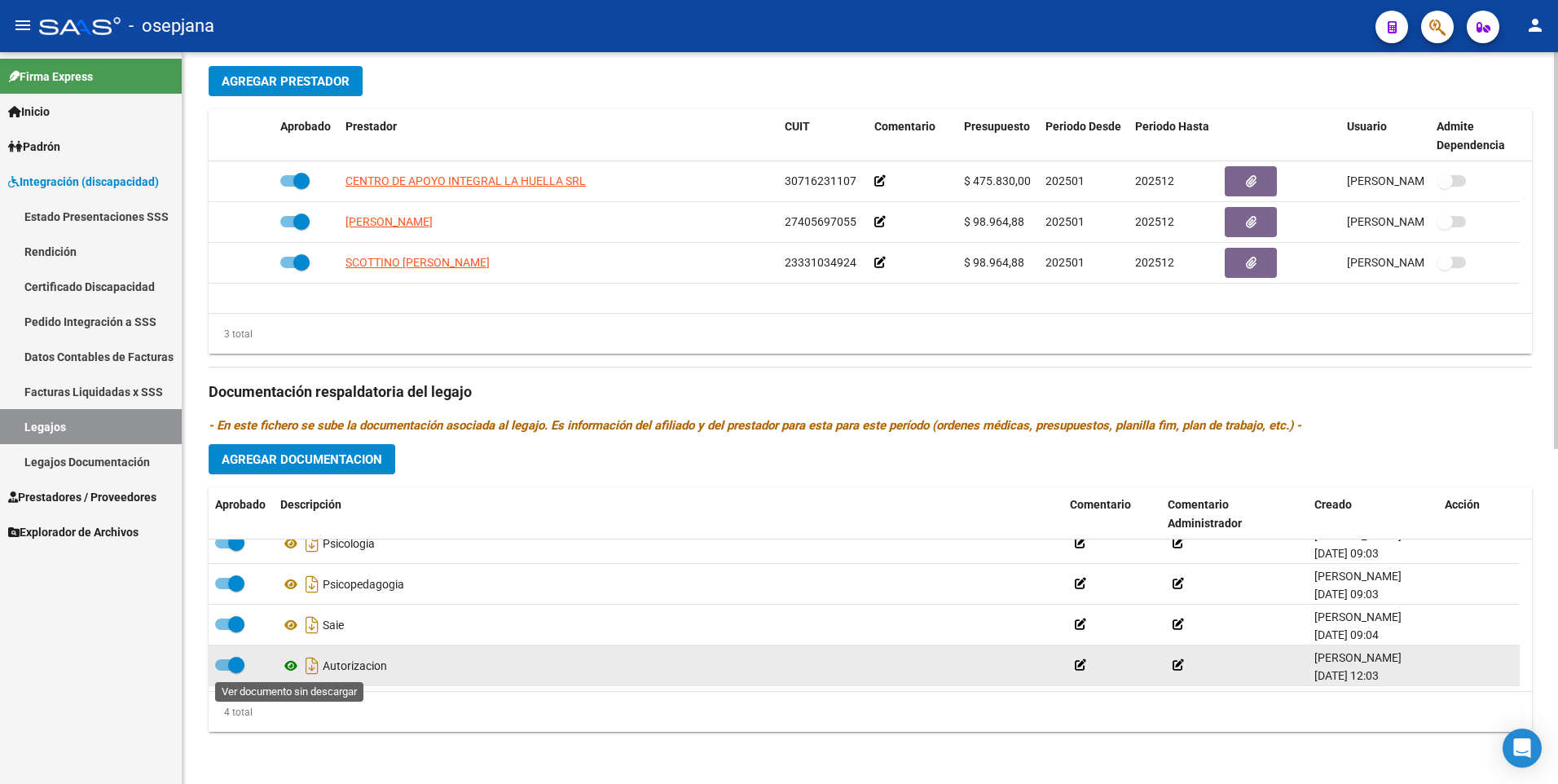
click at [287, 667] on icon at bounding box center [291, 666] width 21 height 20
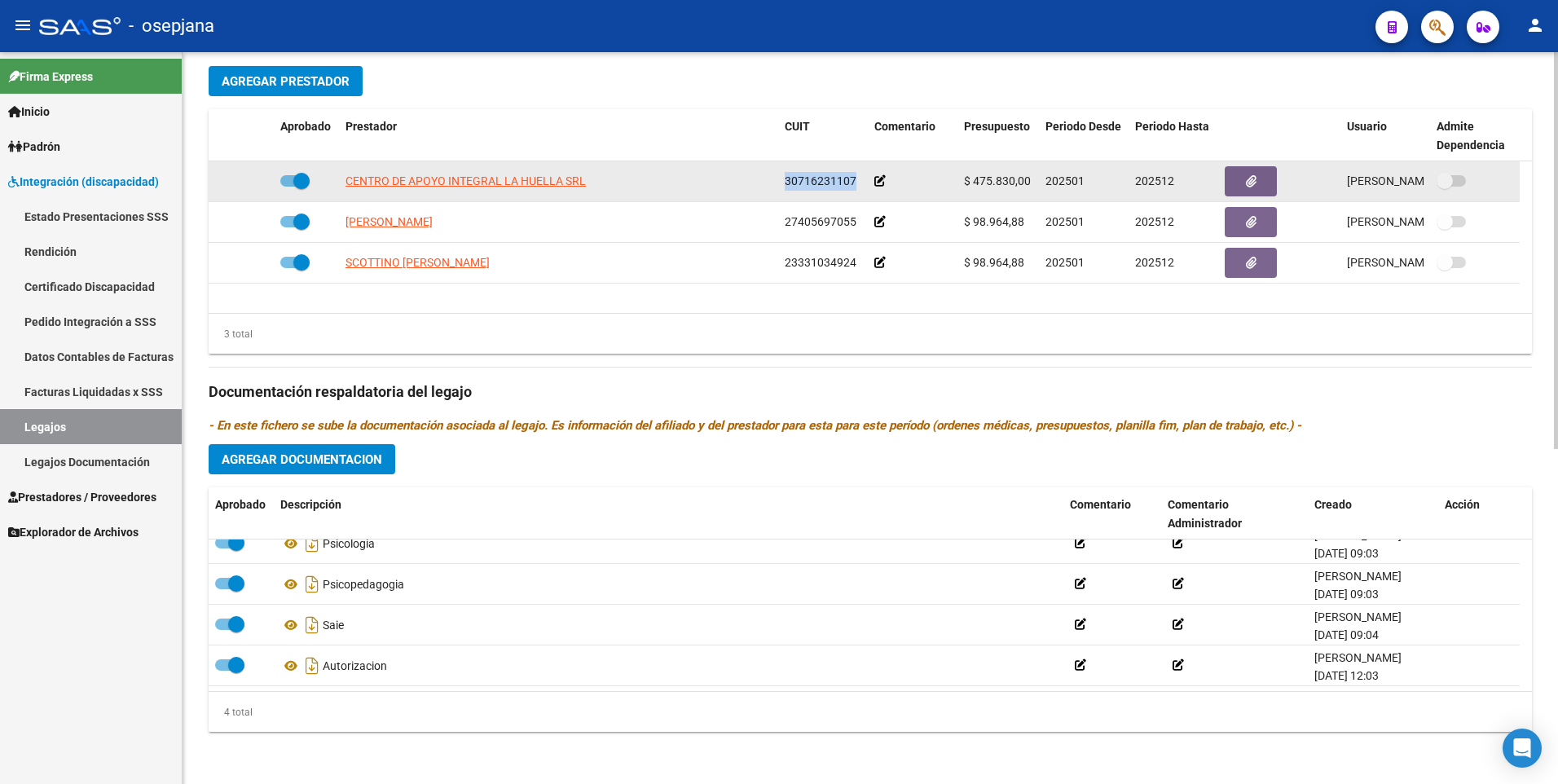
drag, startPoint x: 859, startPoint y: 178, endPoint x: 780, endPoint y: 180, distance: 79.0
click at [780, 180] on datatable-body-cell "30716231107" at bounding box center [823, 181] width 90 height 40
drag, startPoint x: 780, startPoint y: 180, endPoint x: 810, endPoint y: 180, distance: 30.0
copy span "30716231107"
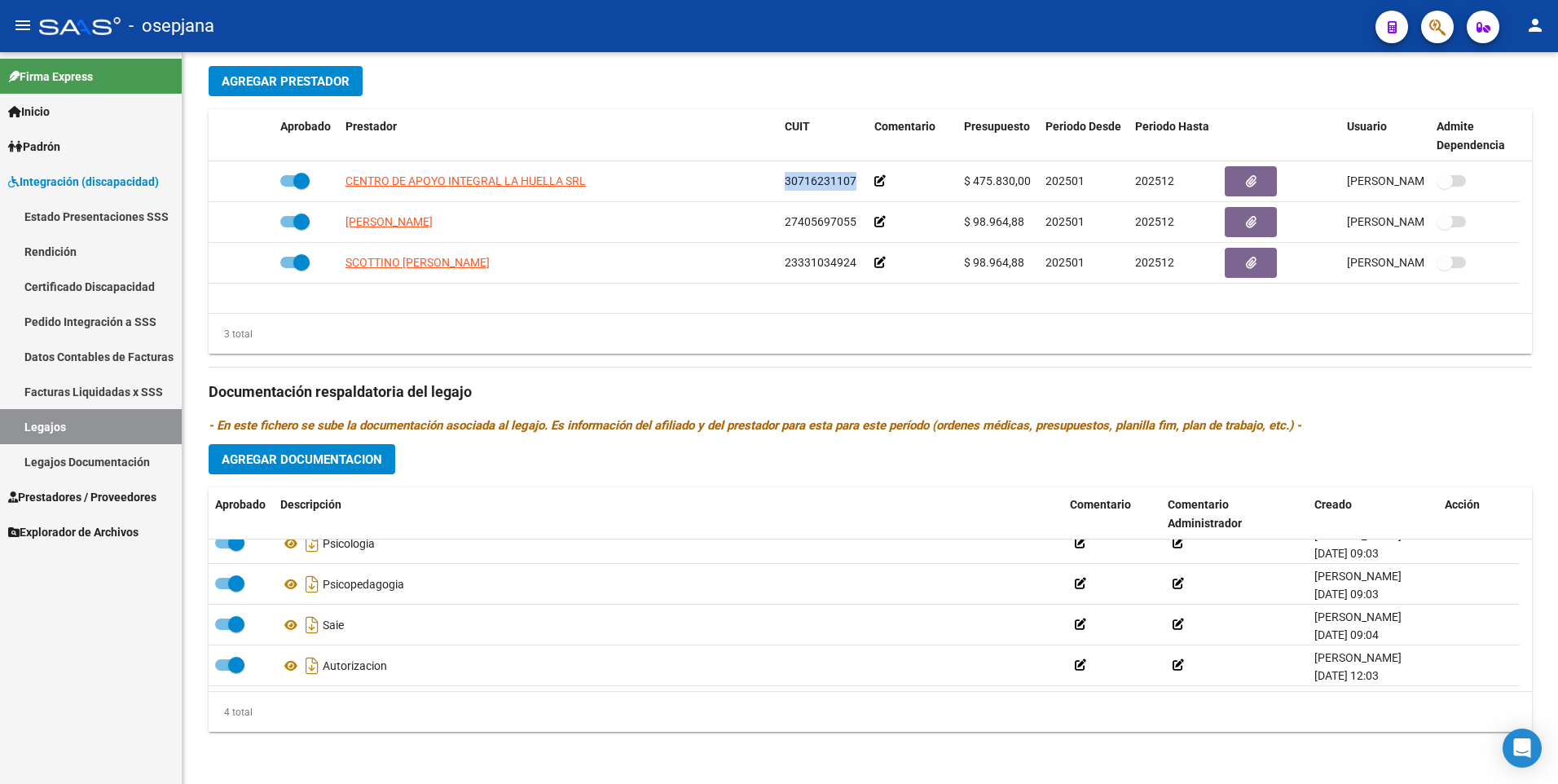
click at [48, 493] on span "Prestadores / Proveedores" at bounding box center [83, 496] width 149 height 18
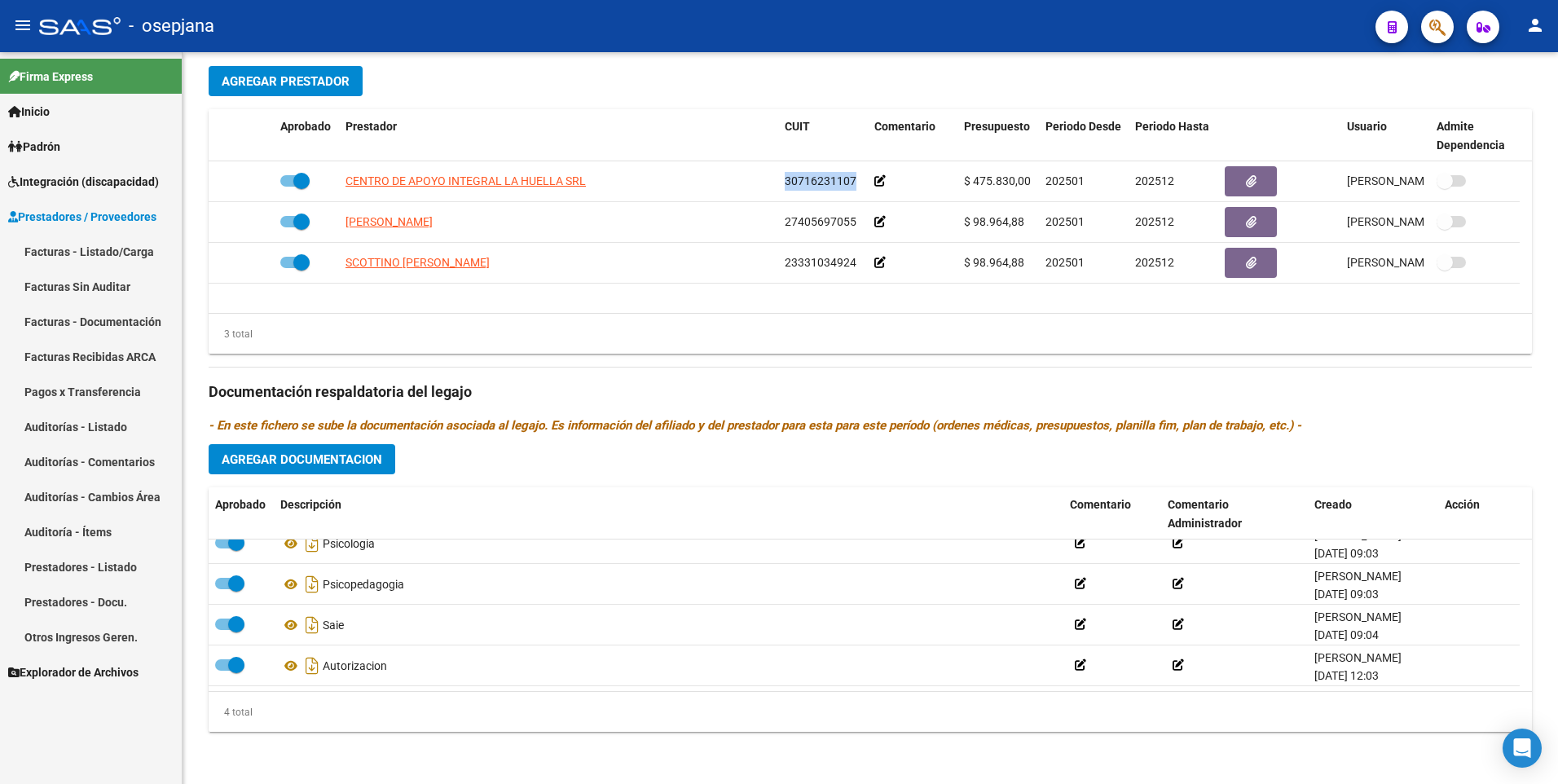
click at [66, 251] on link "Facturas - Listado/Carga" at bounding box center [91, 251] width 182 height 35
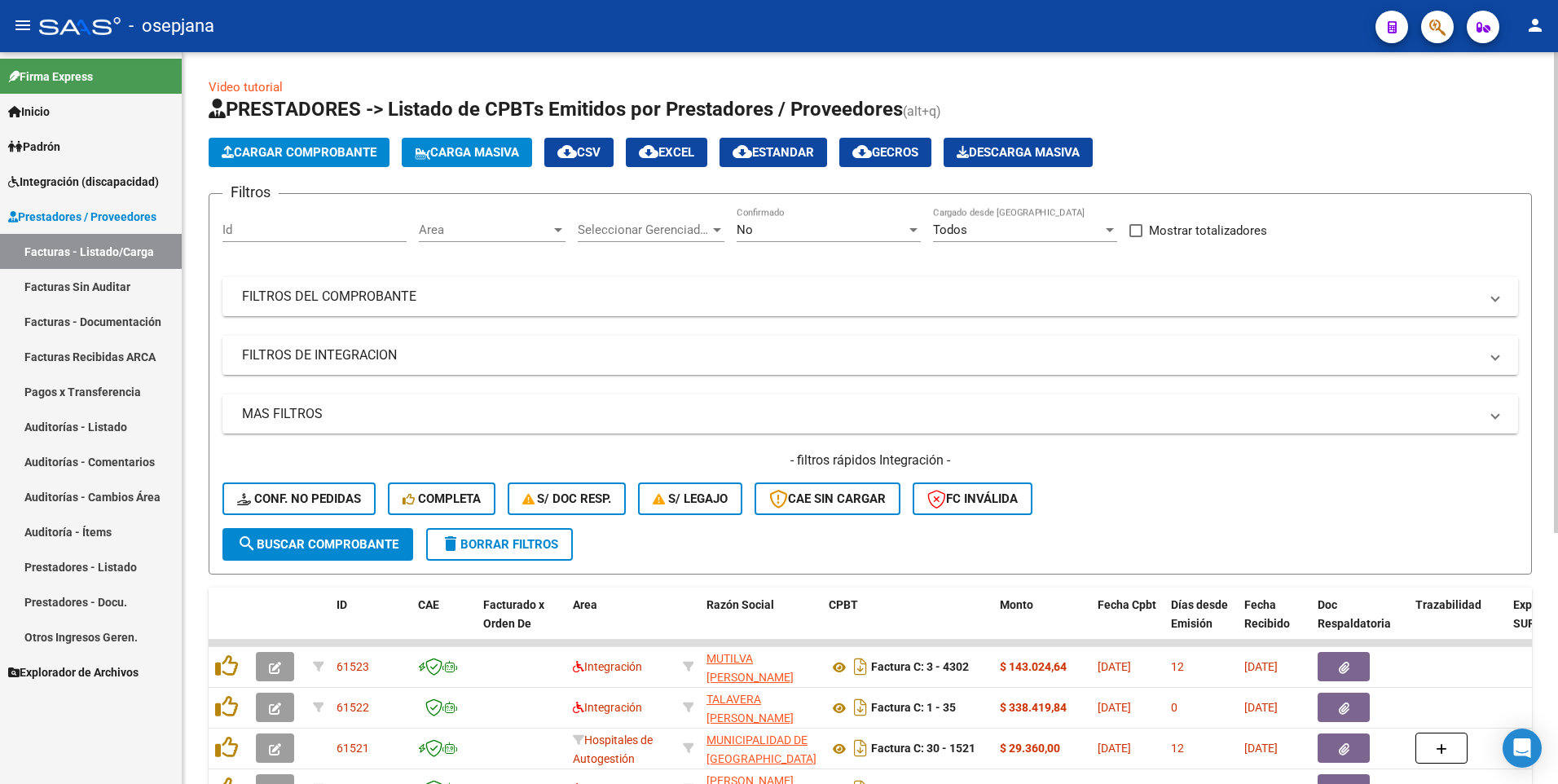
click at [646, 295] on mat-panel-title "FILTROS DEL COMPROBANTE" at bounding box center [860, 296] width 1237 height 18
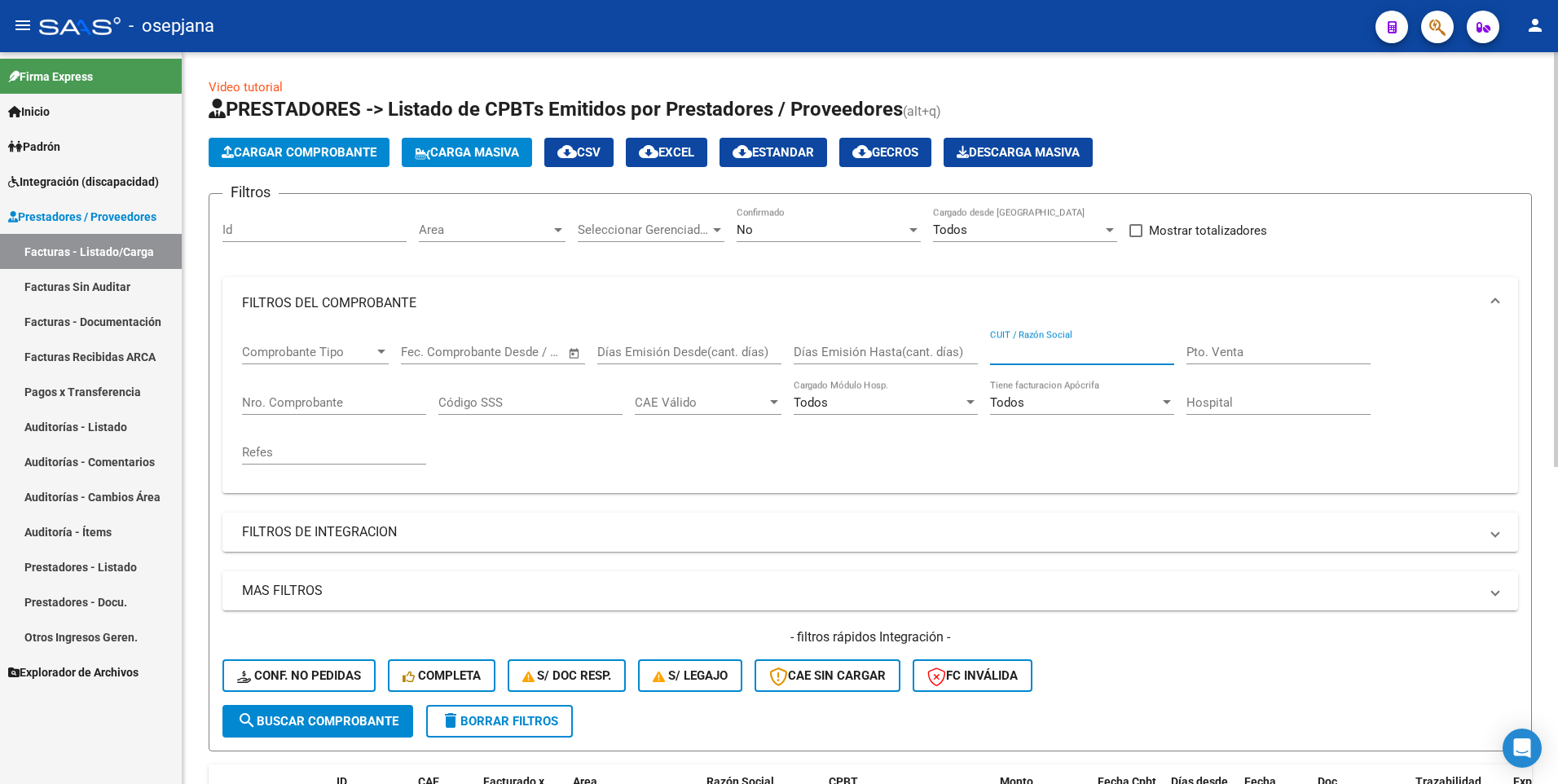
paste input "30716231107"
type input "30716231107"
click at [529, 228] on span "Area" at bounding box center [485, 229] width 132 height 14
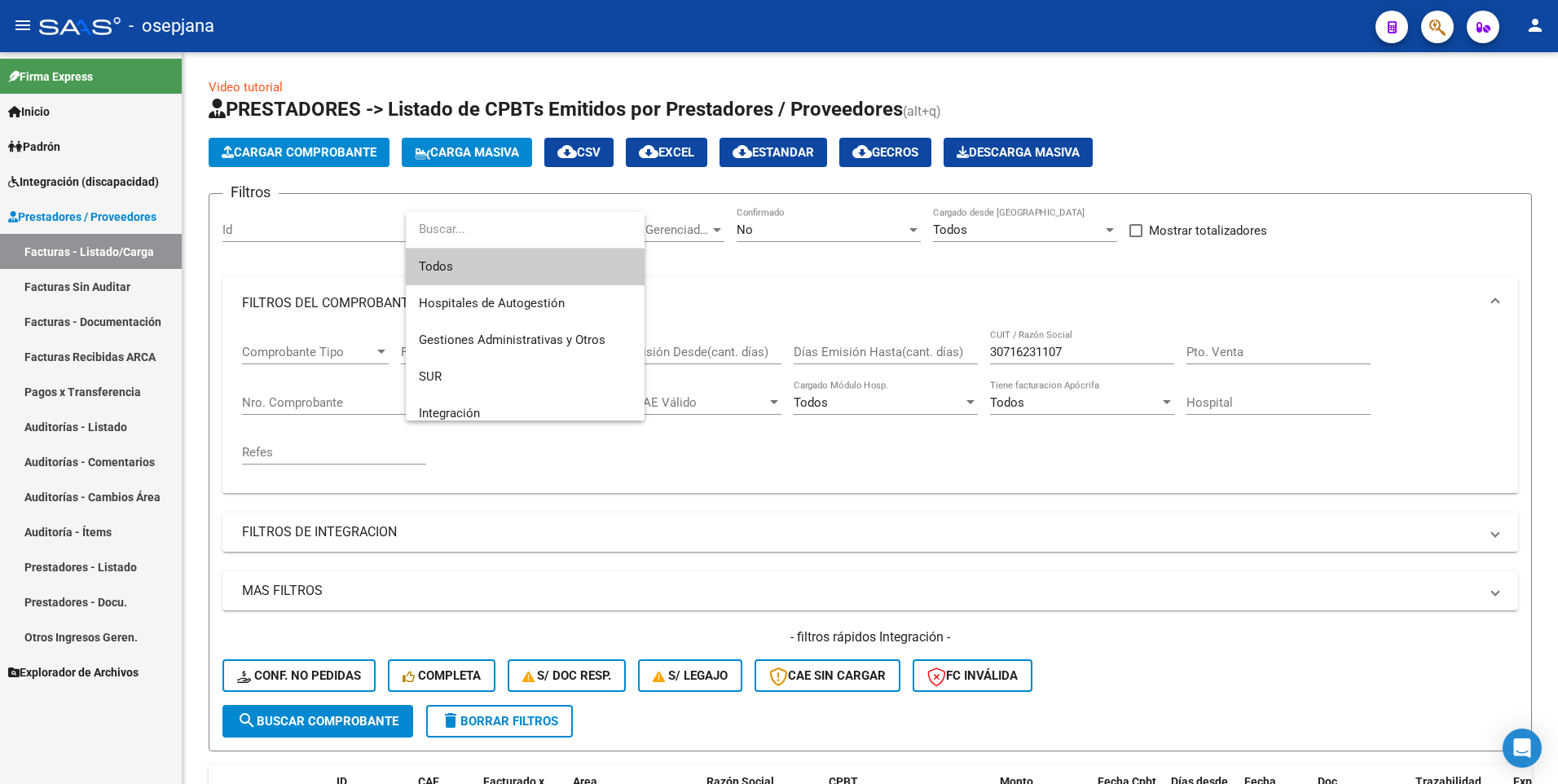
click at [756, 228] on div at bounding box center [779, 392] width 1558 height 784
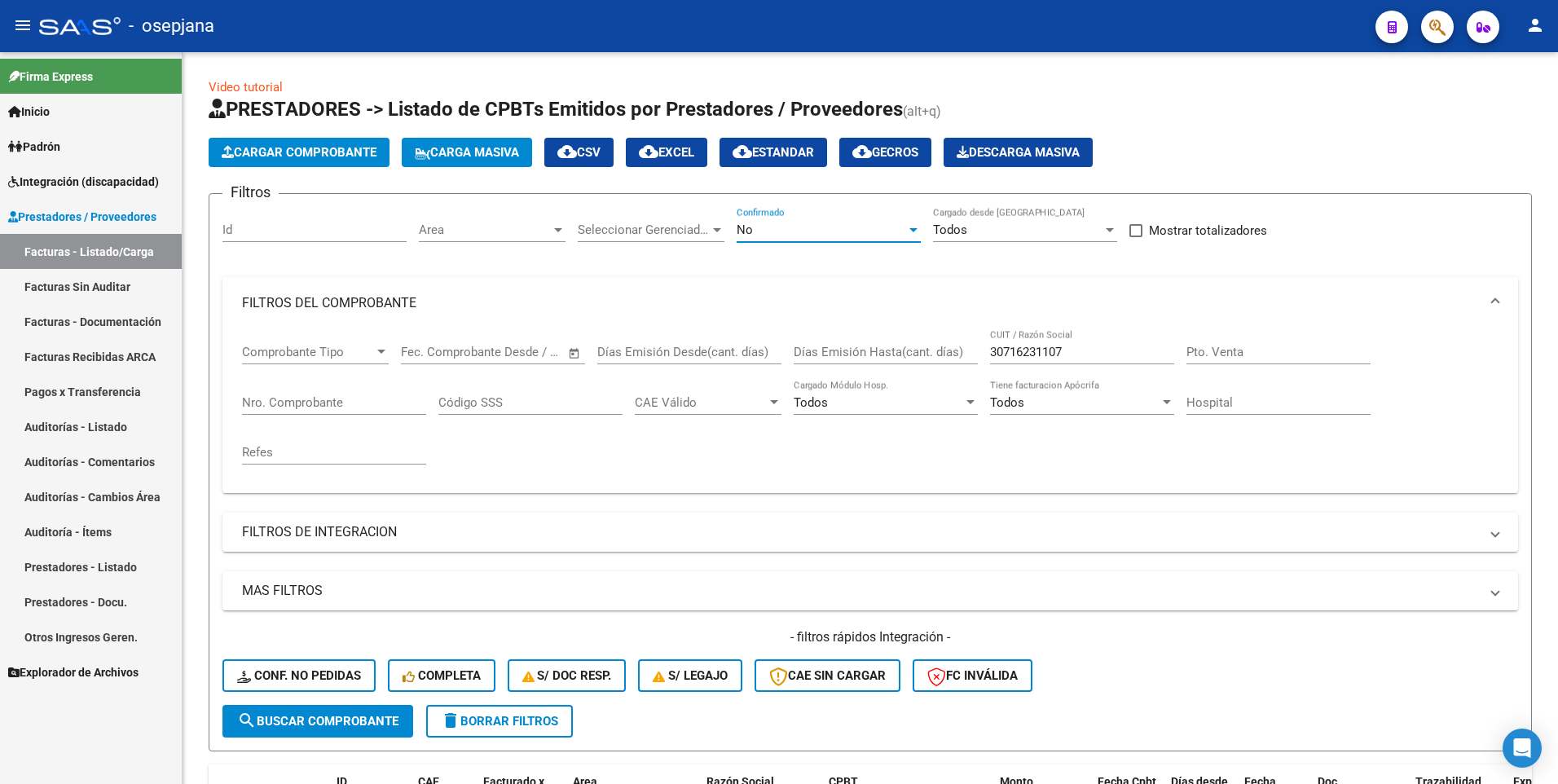
click at [756, 228] on div "No" at bounding box center [821, 229] width 170 height 14
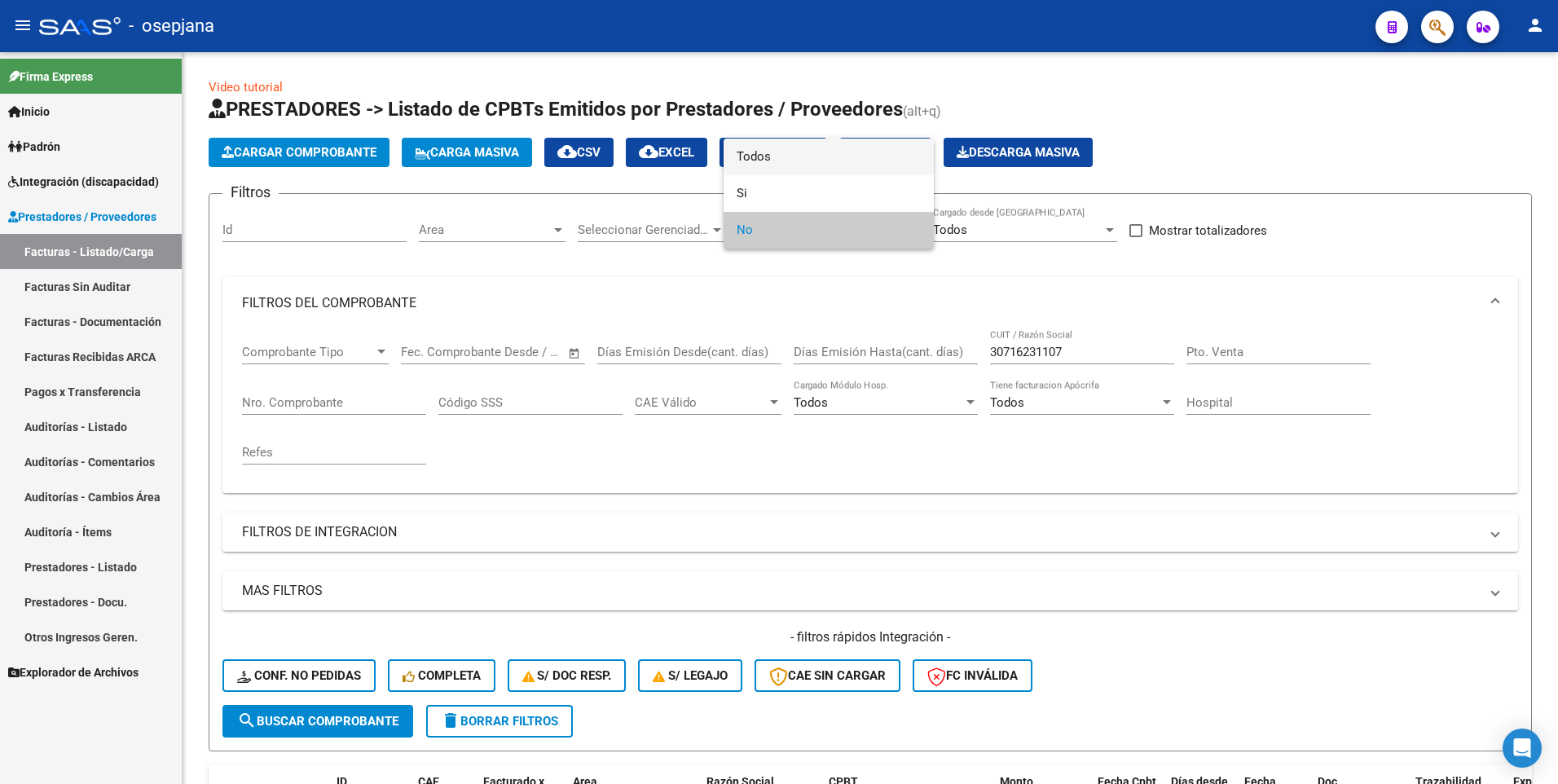
click at [786, 155] on span "Todos" at bounding box center [828, 156] width 184 height 36
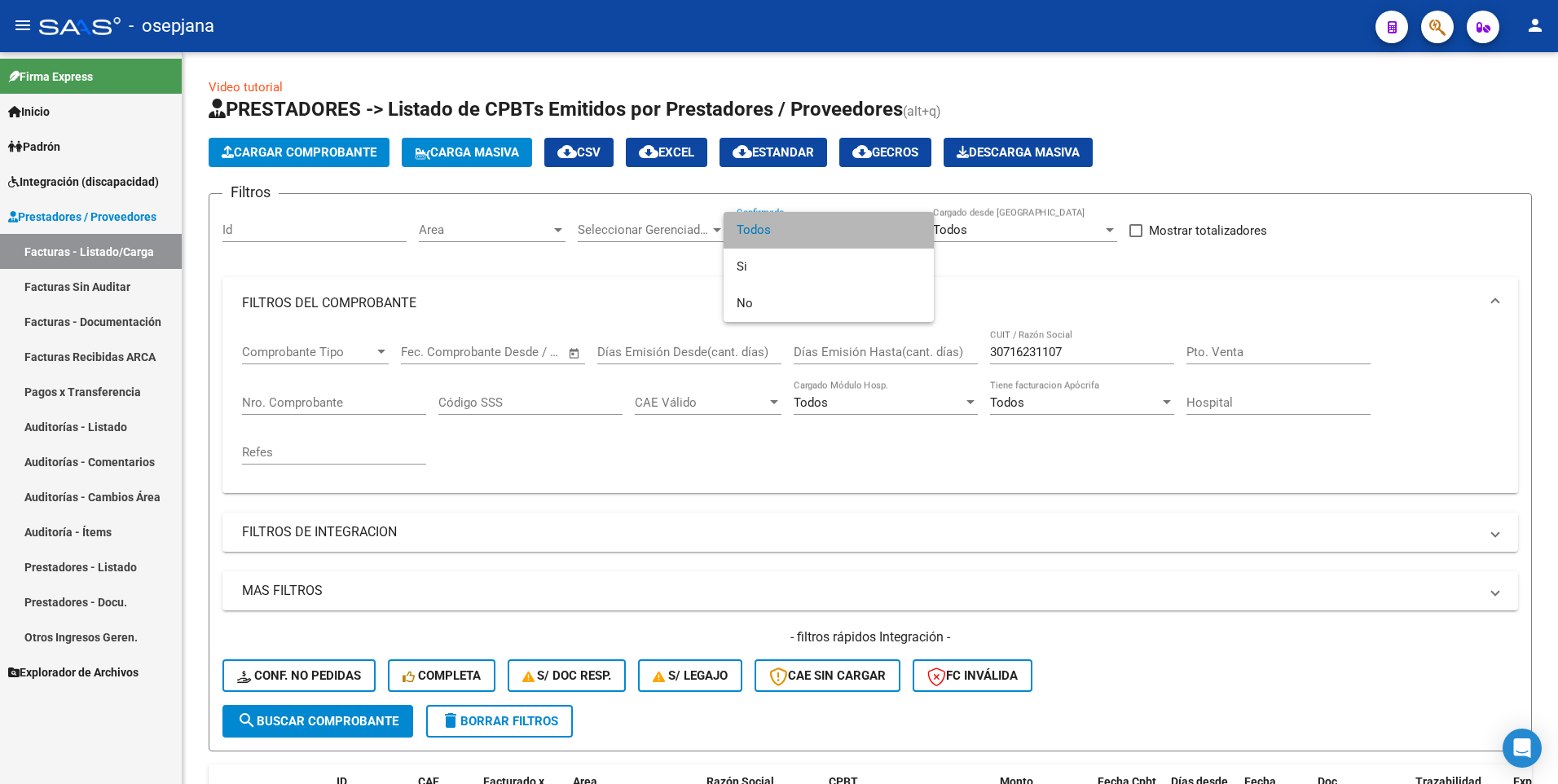
click at [785, 229] on span "Todos" at bounding box center [828, 230] width 184 height 36
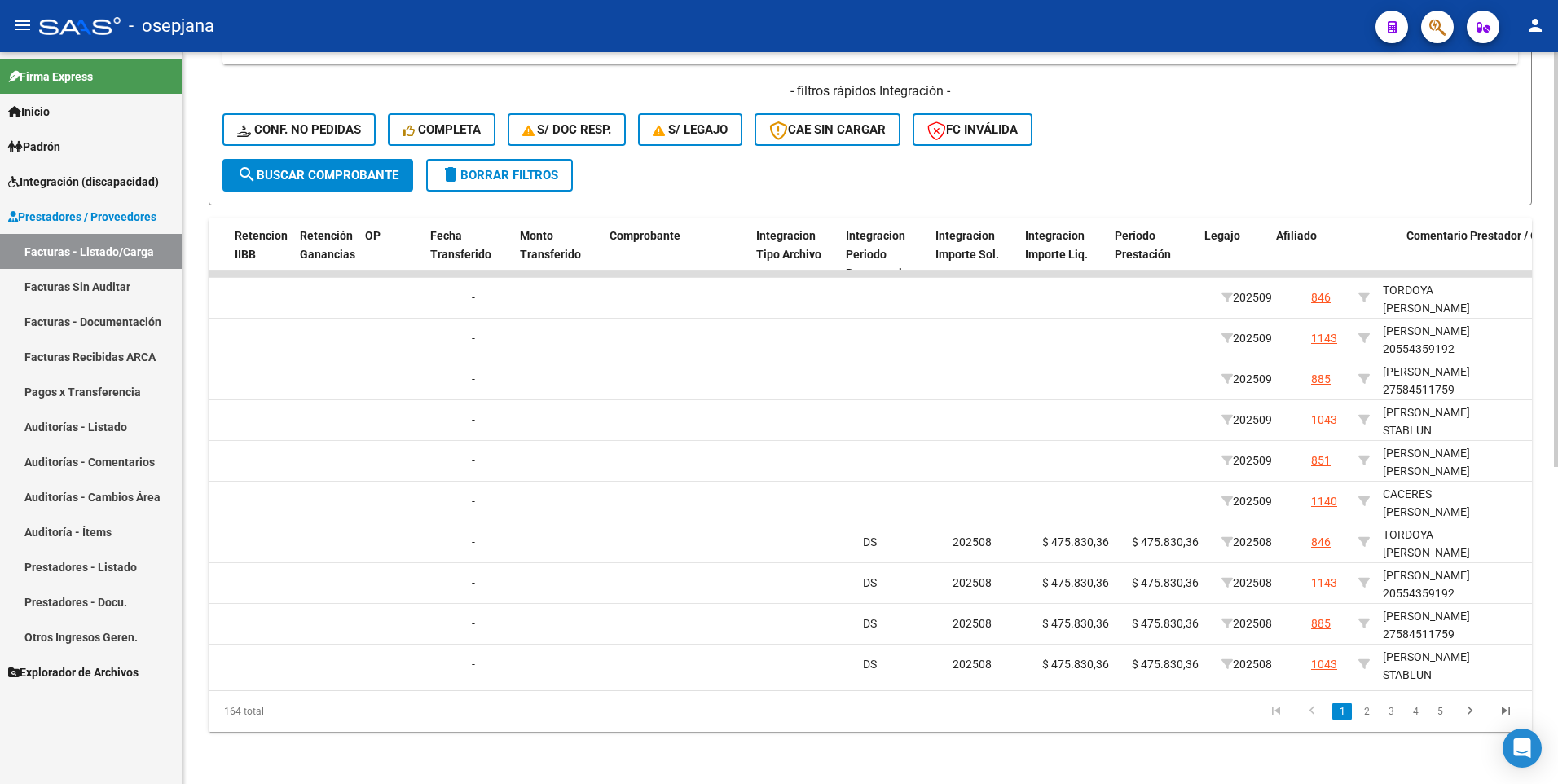
scroll to position [0, 1460]
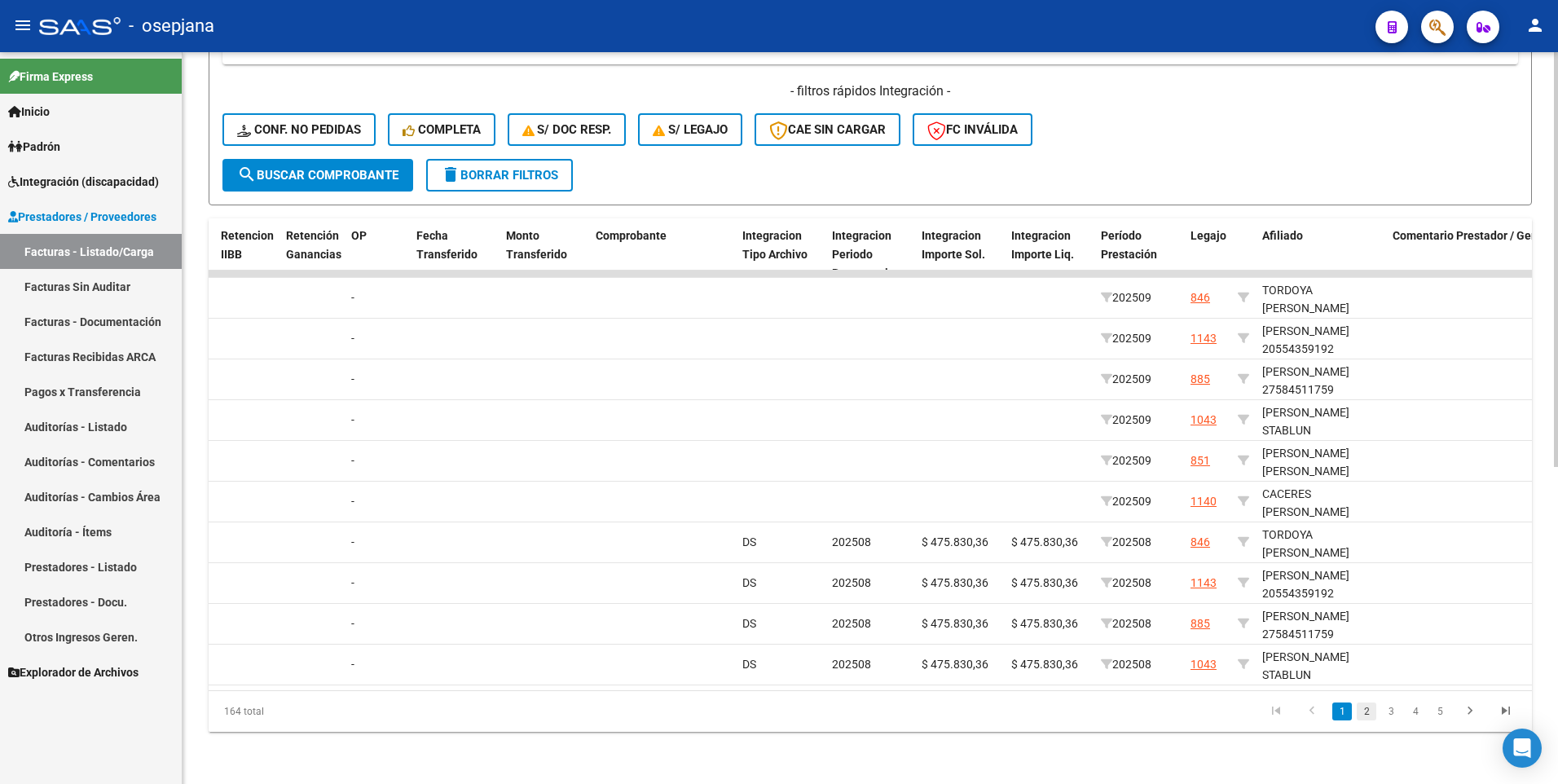
click at [1367, 709] on link "2" at bounding box center [1366, 711] width 20 height 18
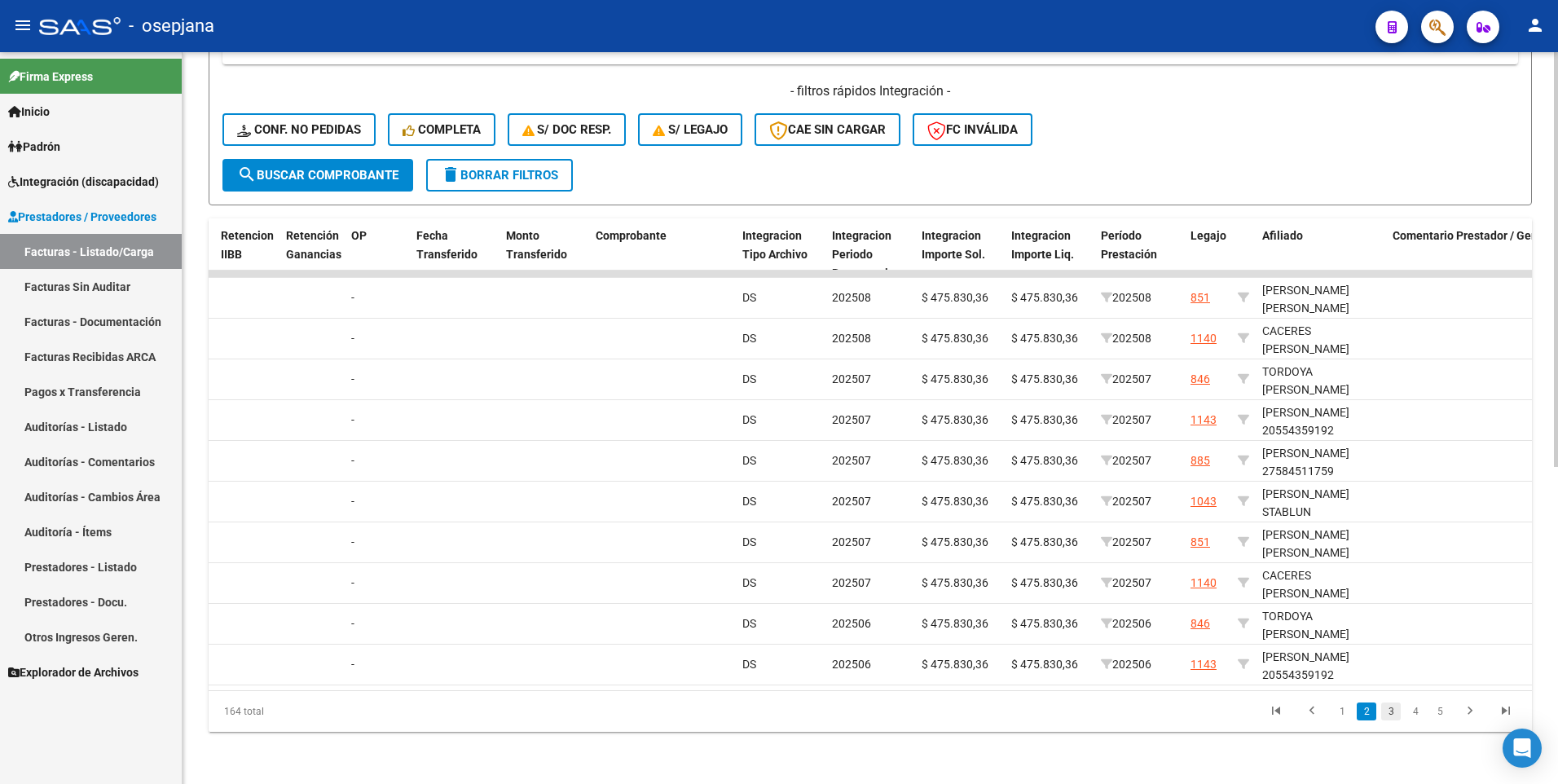
click at [1396, 715] on link "3" at bounding box center [1391, 711] width 20 height 18
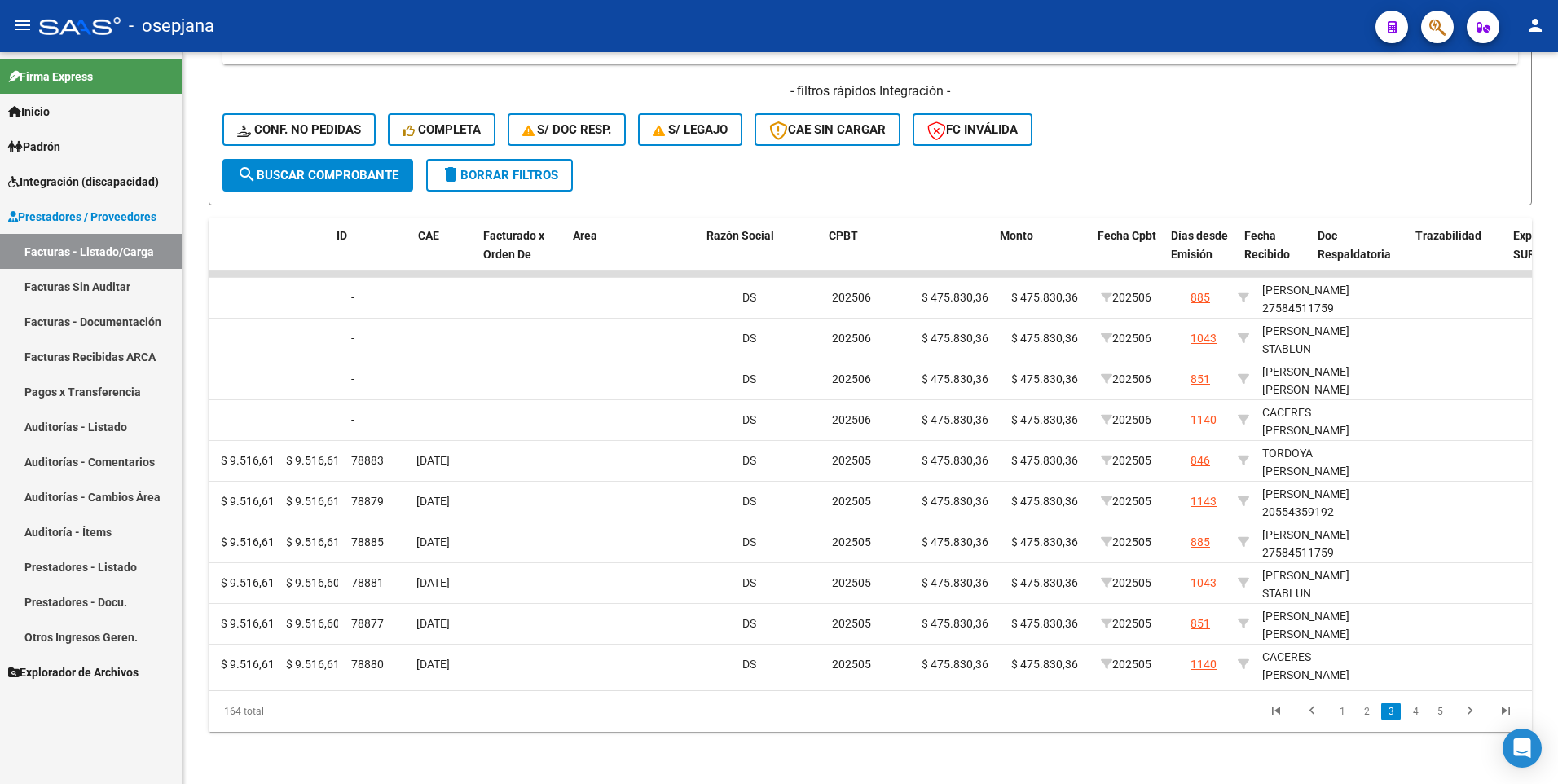
scroll to position [0, 0]
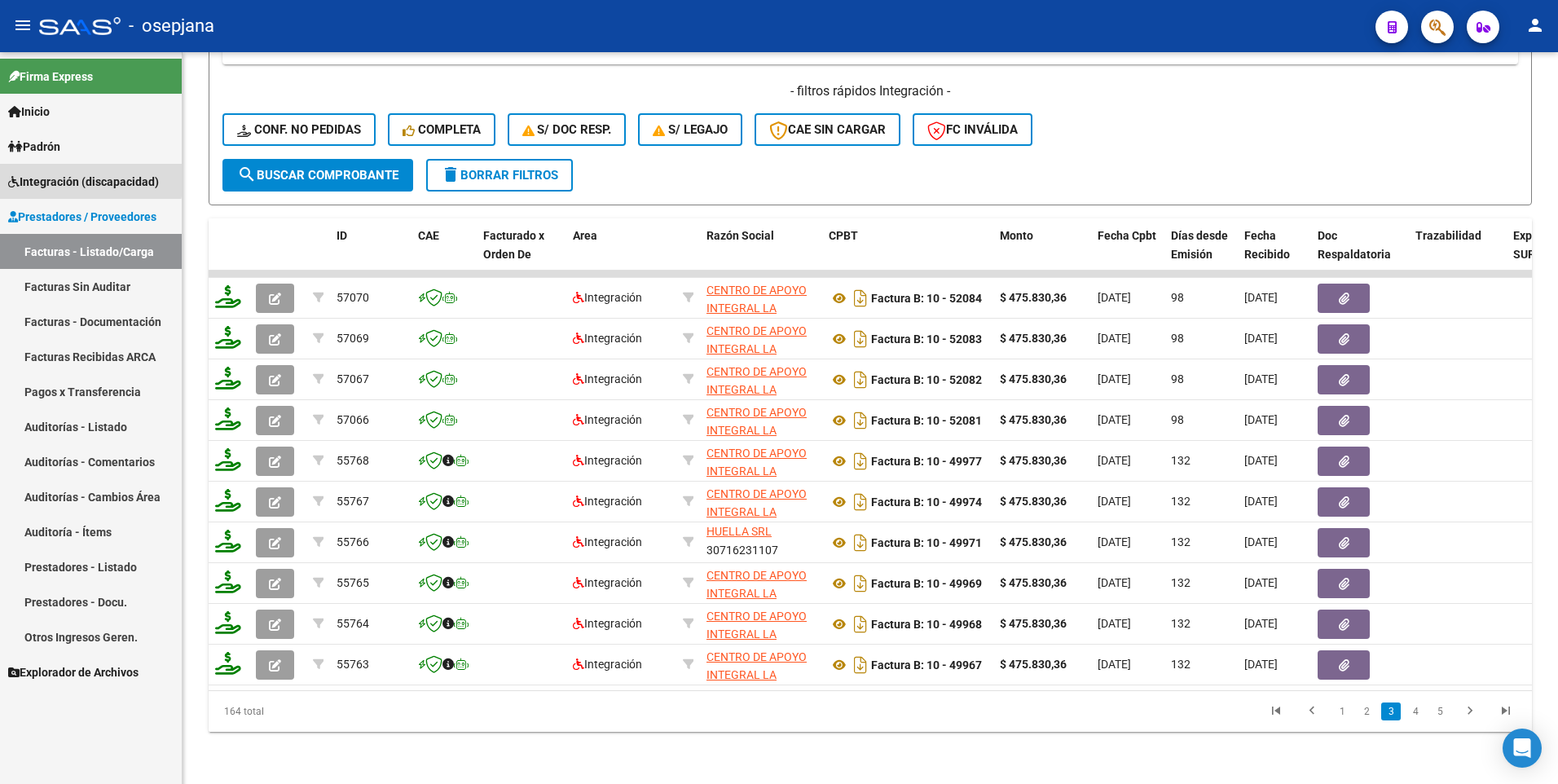
click at [80, 178] on span "Integración (discapacidad)" at bounding box center [84, 181] width 151 height 18
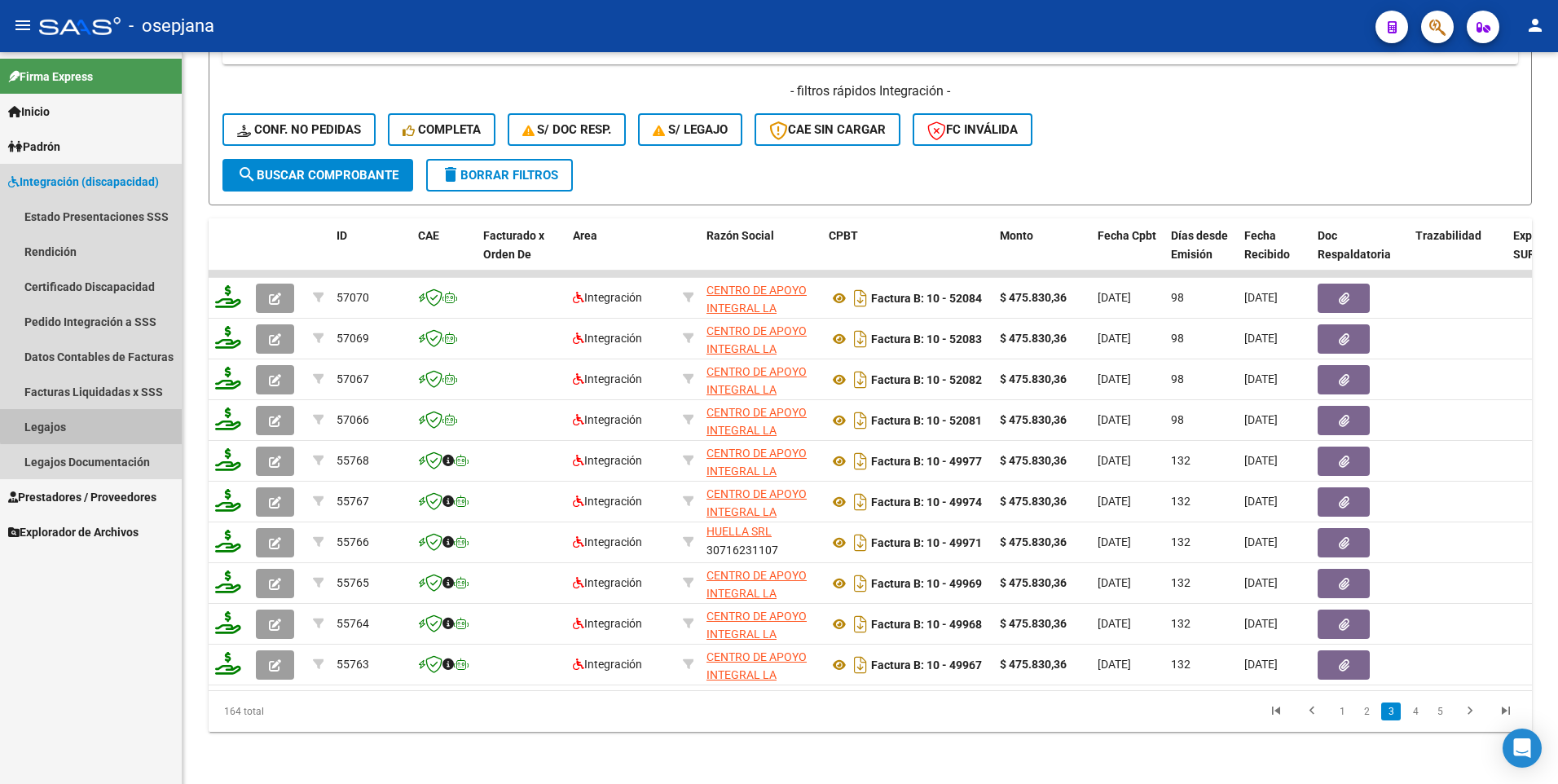
click at [115, 419] on link "Legajos" at bounding box center [91, 426] width 182 height 35
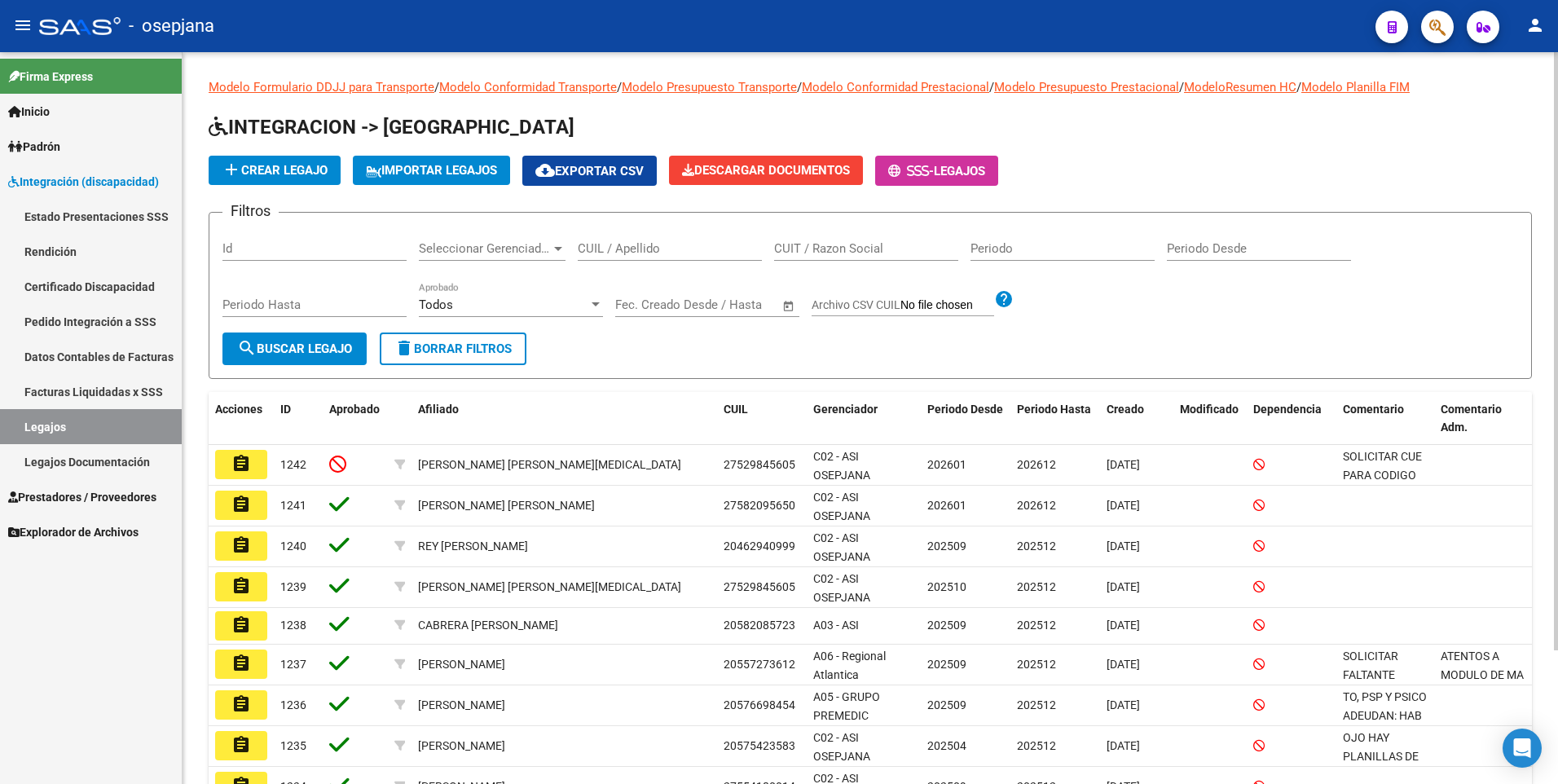
click at [610, 240] on div "CUIL / Apellido" at bounding box center [669, 243] width 184 height 35
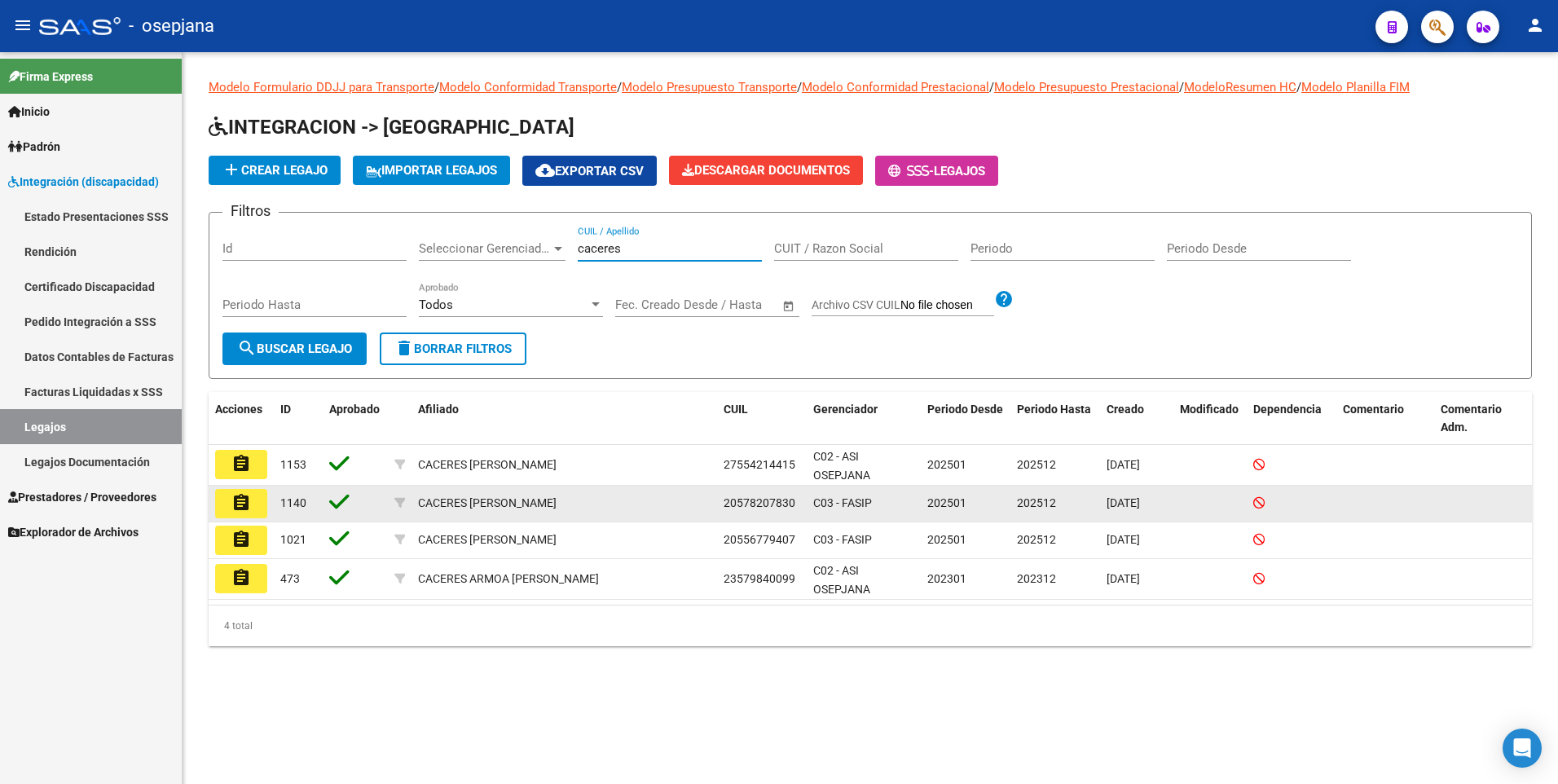
type input "caceres"
click at [262, 511] on button "assignment" at bounding box center [241, 503] width 52 height 30
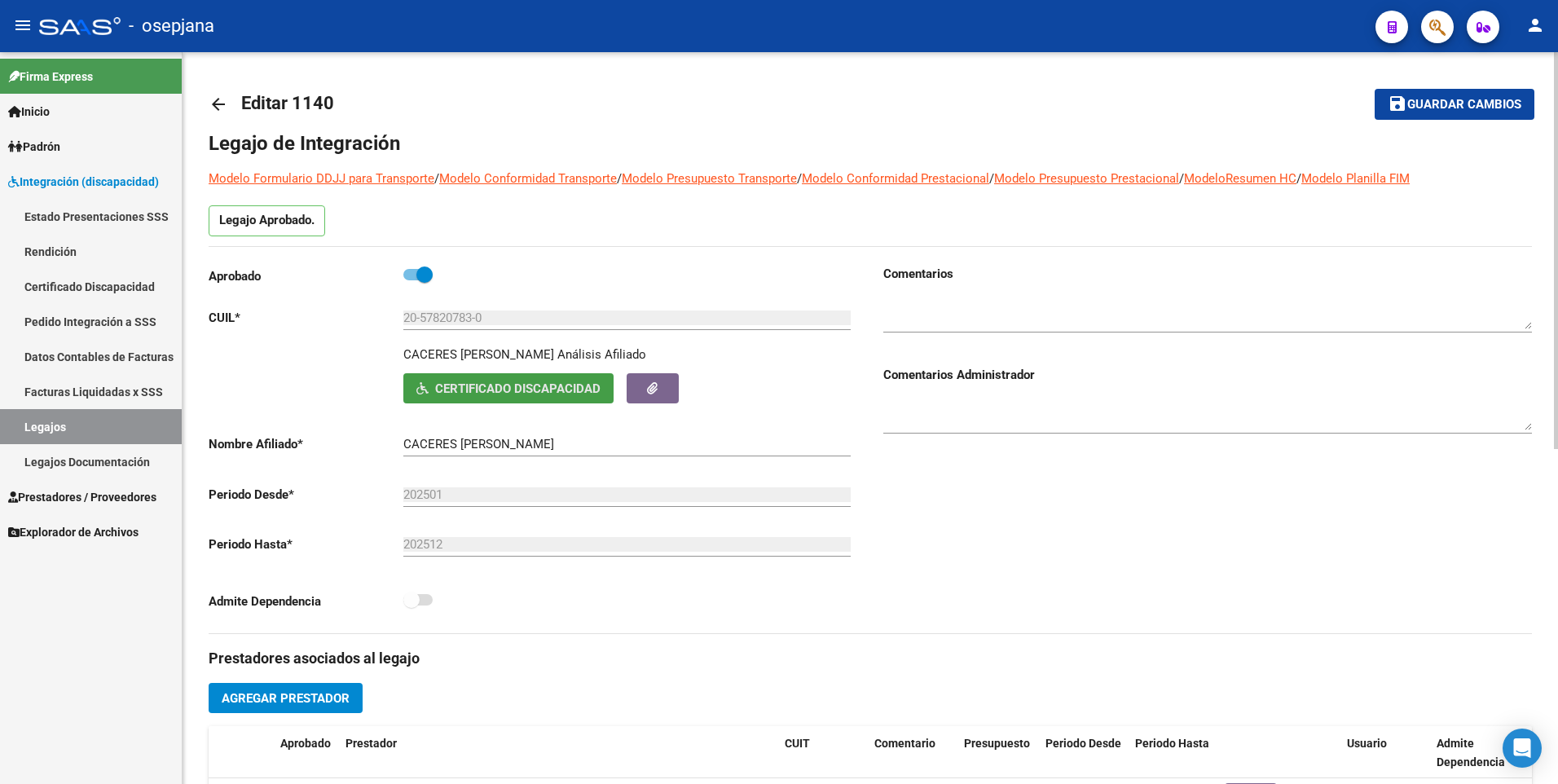
click at [505, 395] on span "Certificado Discapacidad" at bounding box center [518, 388] width 166 height 14
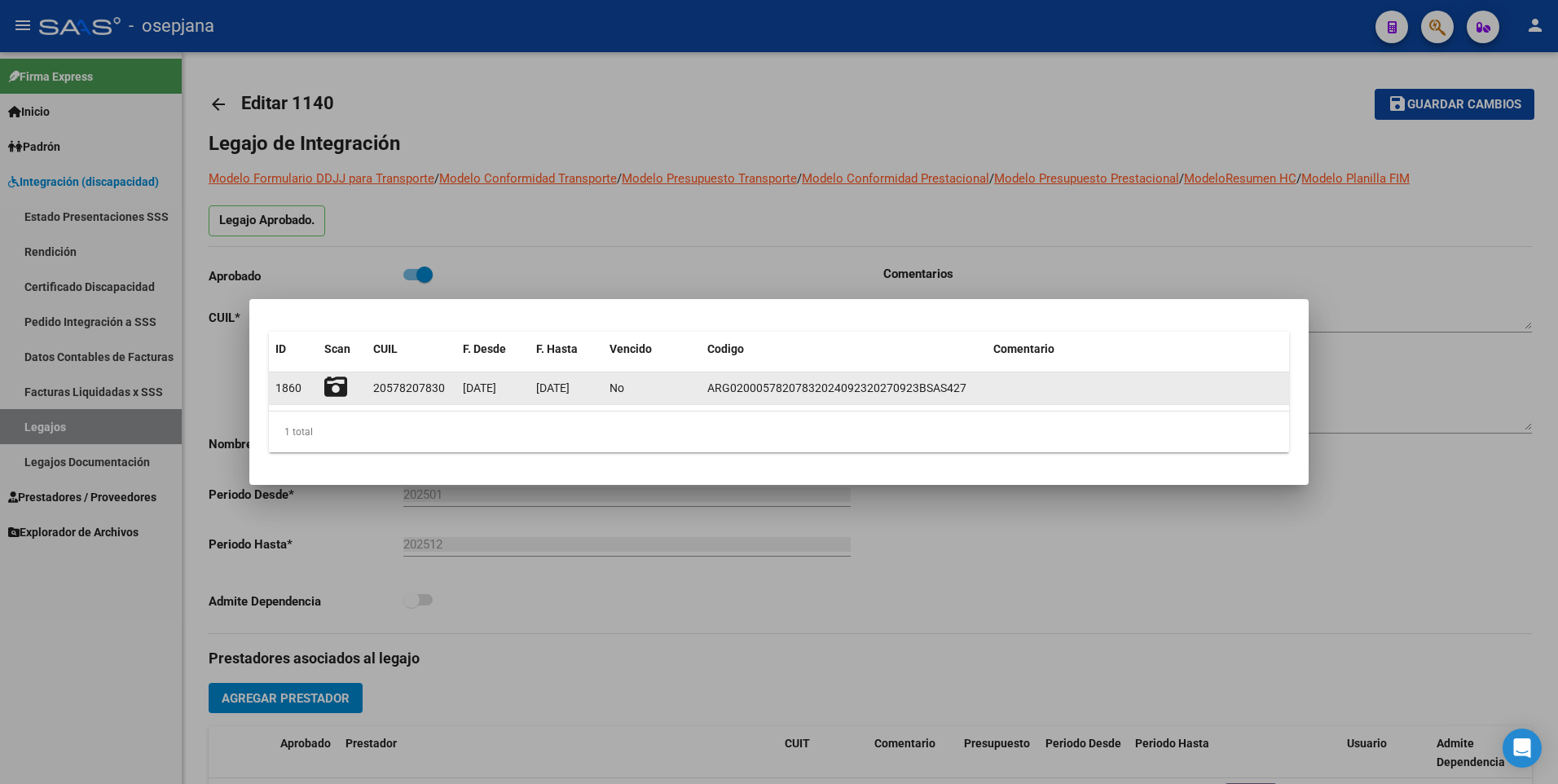
click at [338, 379] on icon at bounding box center [335, 387] width 23 height 23
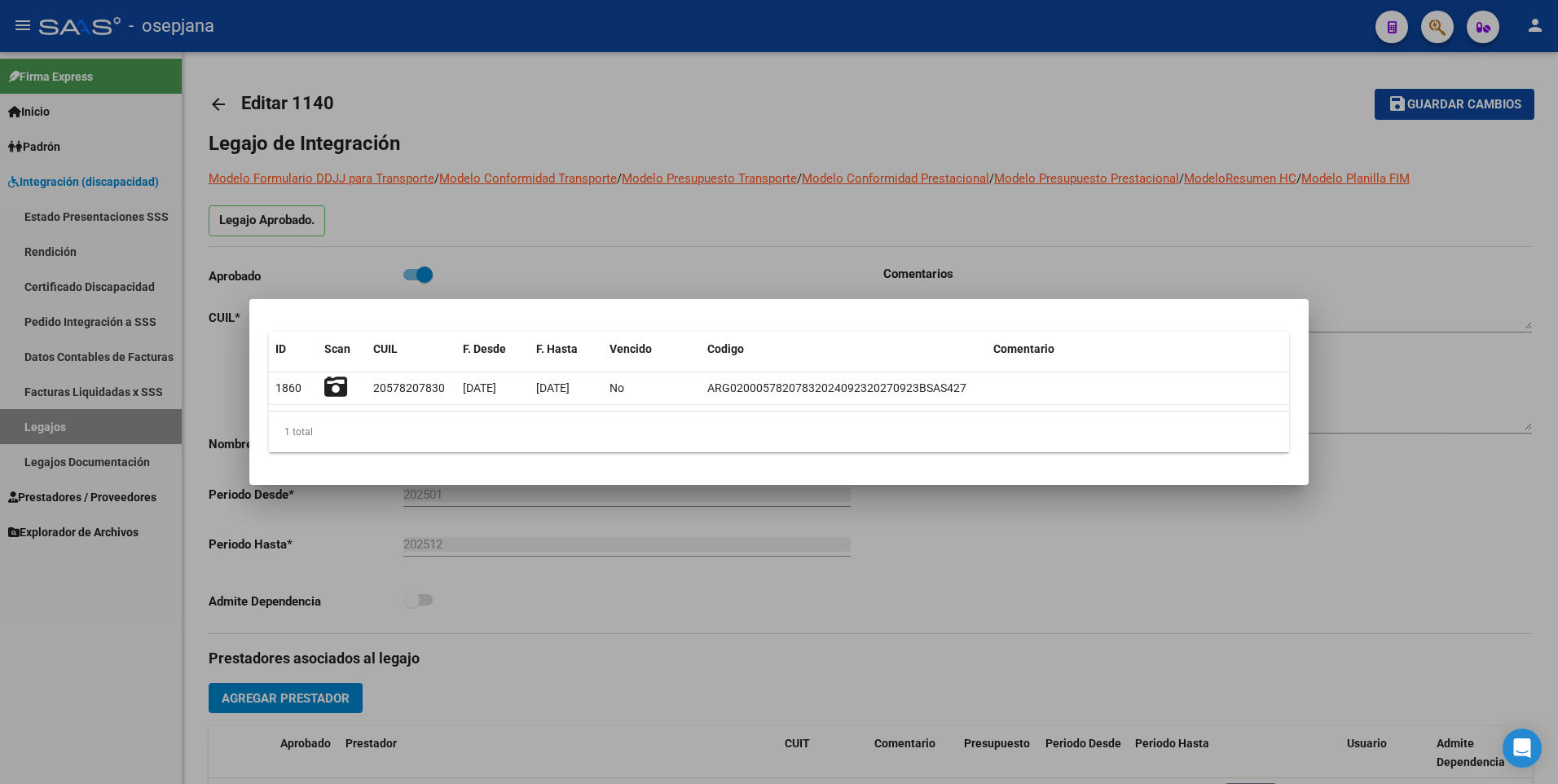
click at [604, 546] on div at bounding box center [779, 392] width 1558 height 784
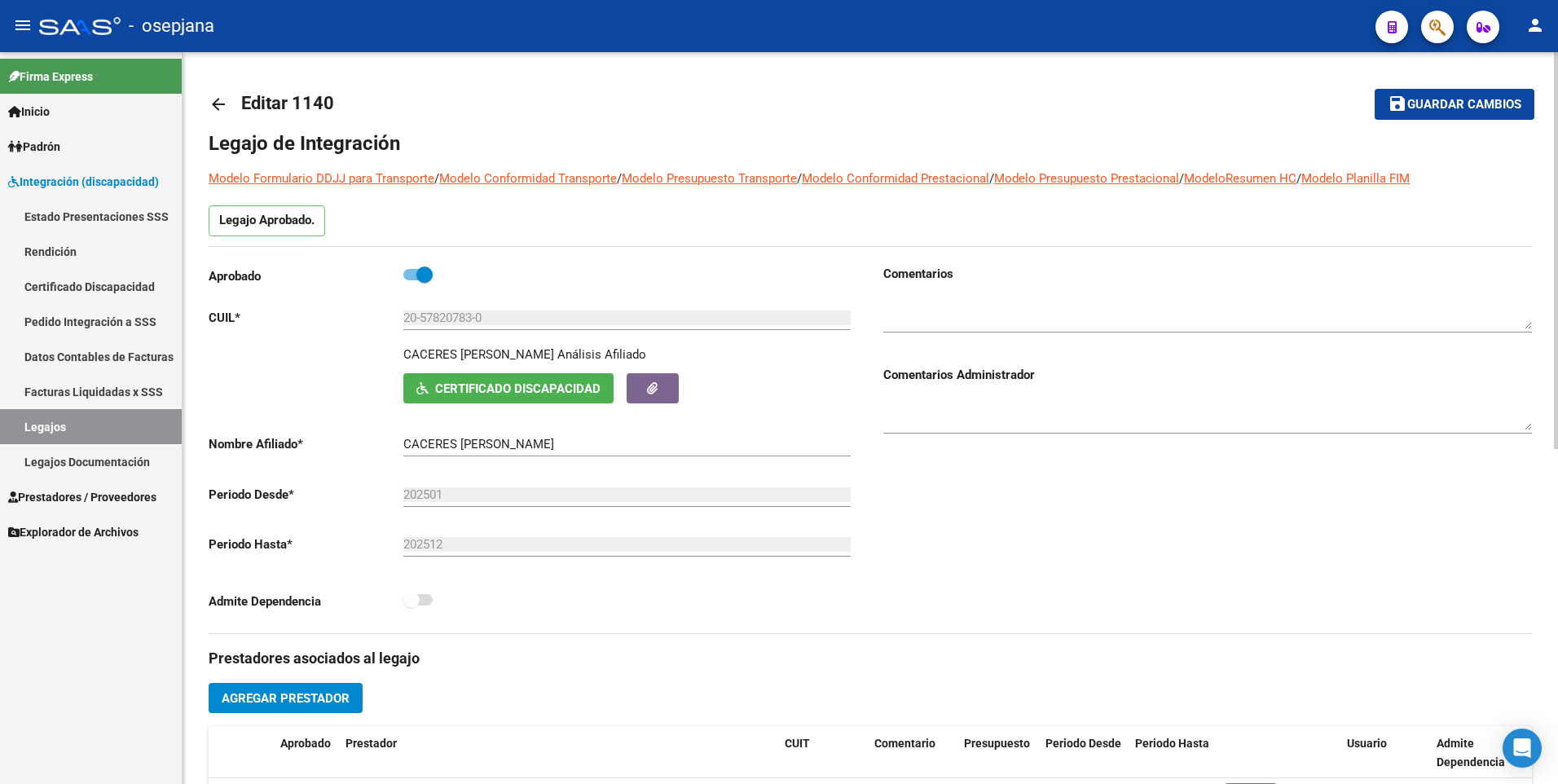
scroll to position [489, 0]
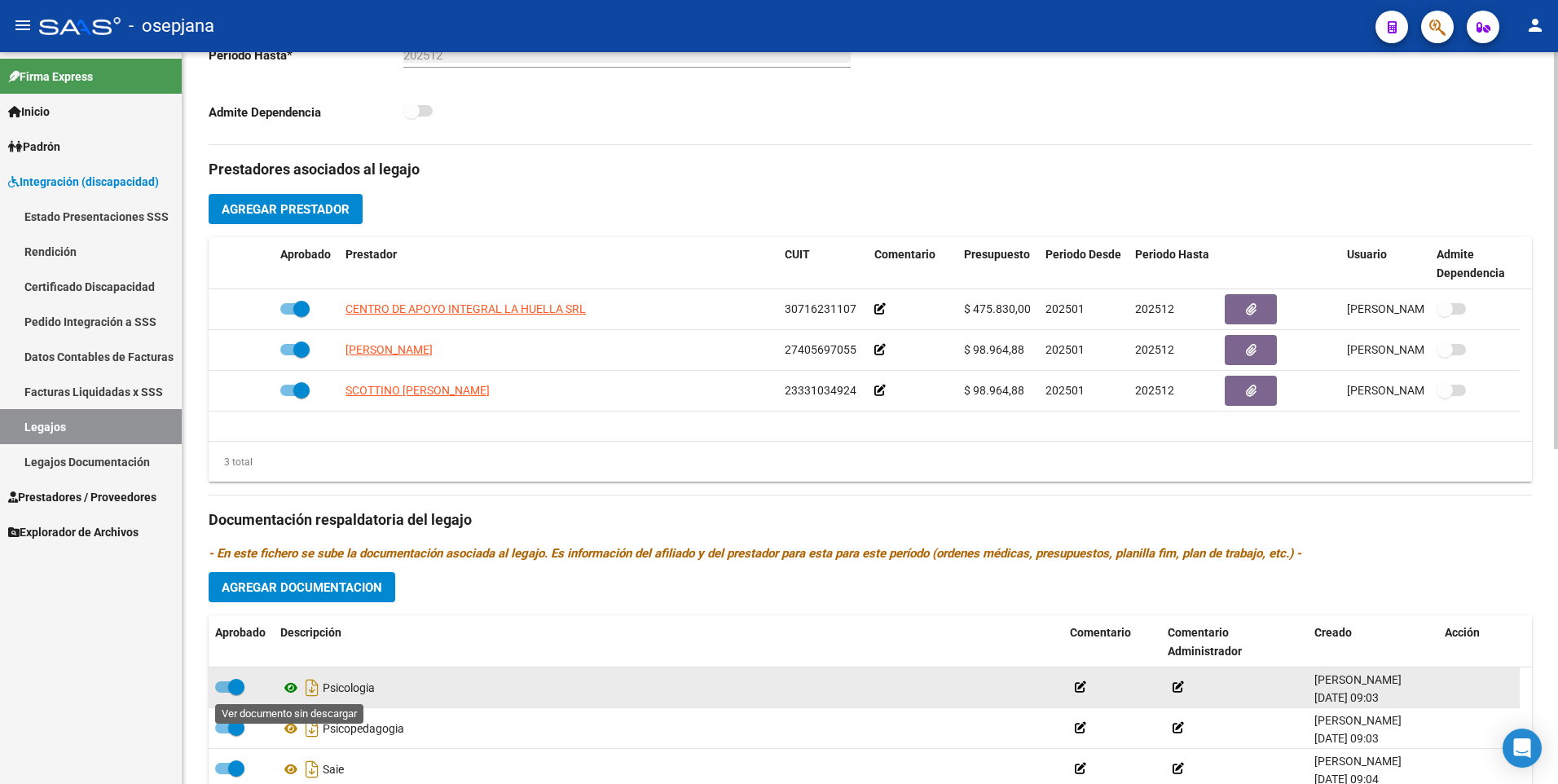
click at [294, 692] on icon at bounding box center [291, 688] width 21 height 20
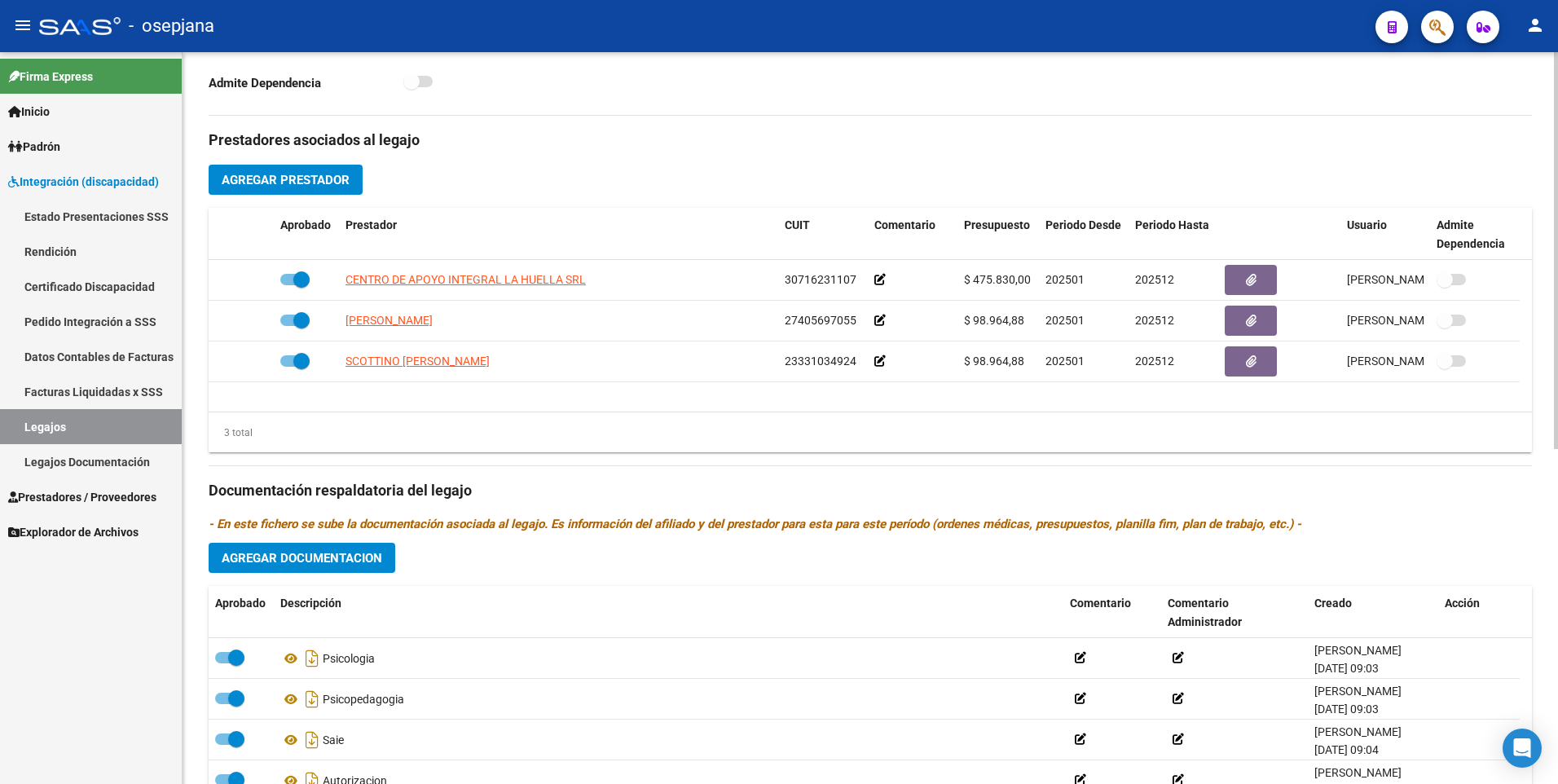
scroll to position [616, 0]
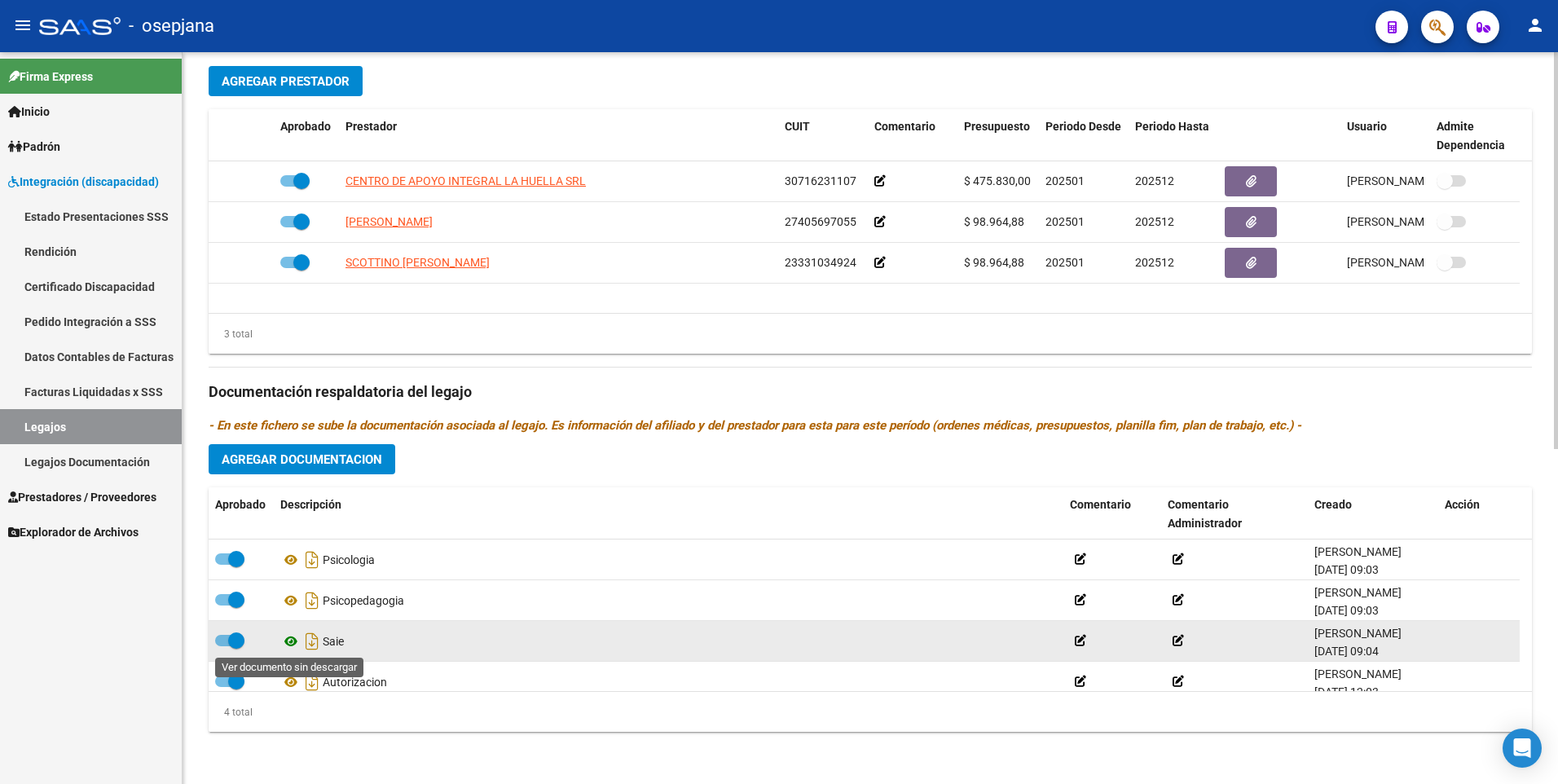
click at [287, 639] on icon at bounding box center [291, 641] width 21 height 20
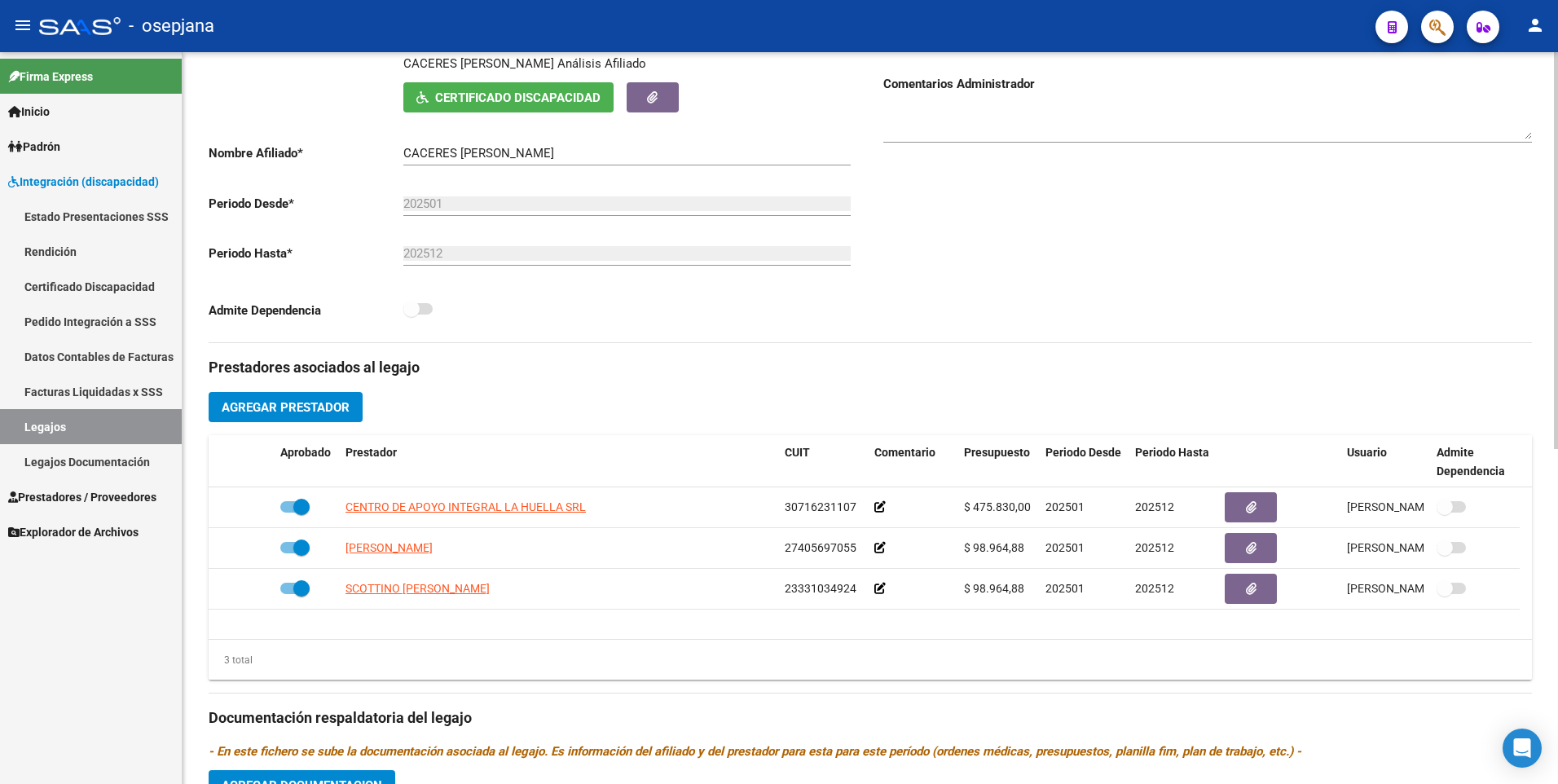
scroll to position [128, 0]
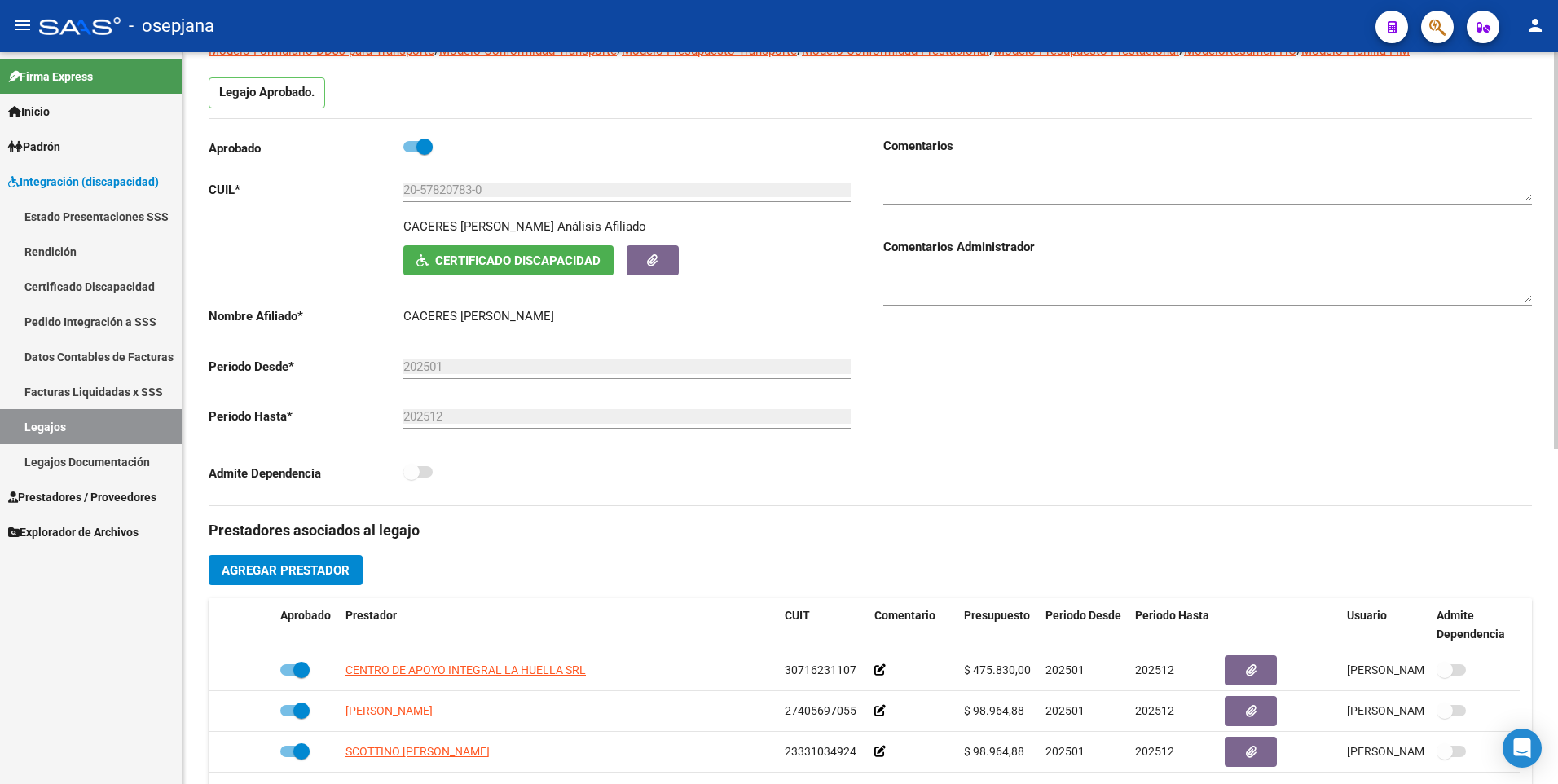
click at [465, 257] on span "Certificado Discapacidad" at bounding box center [518, 260] width 166 height 14
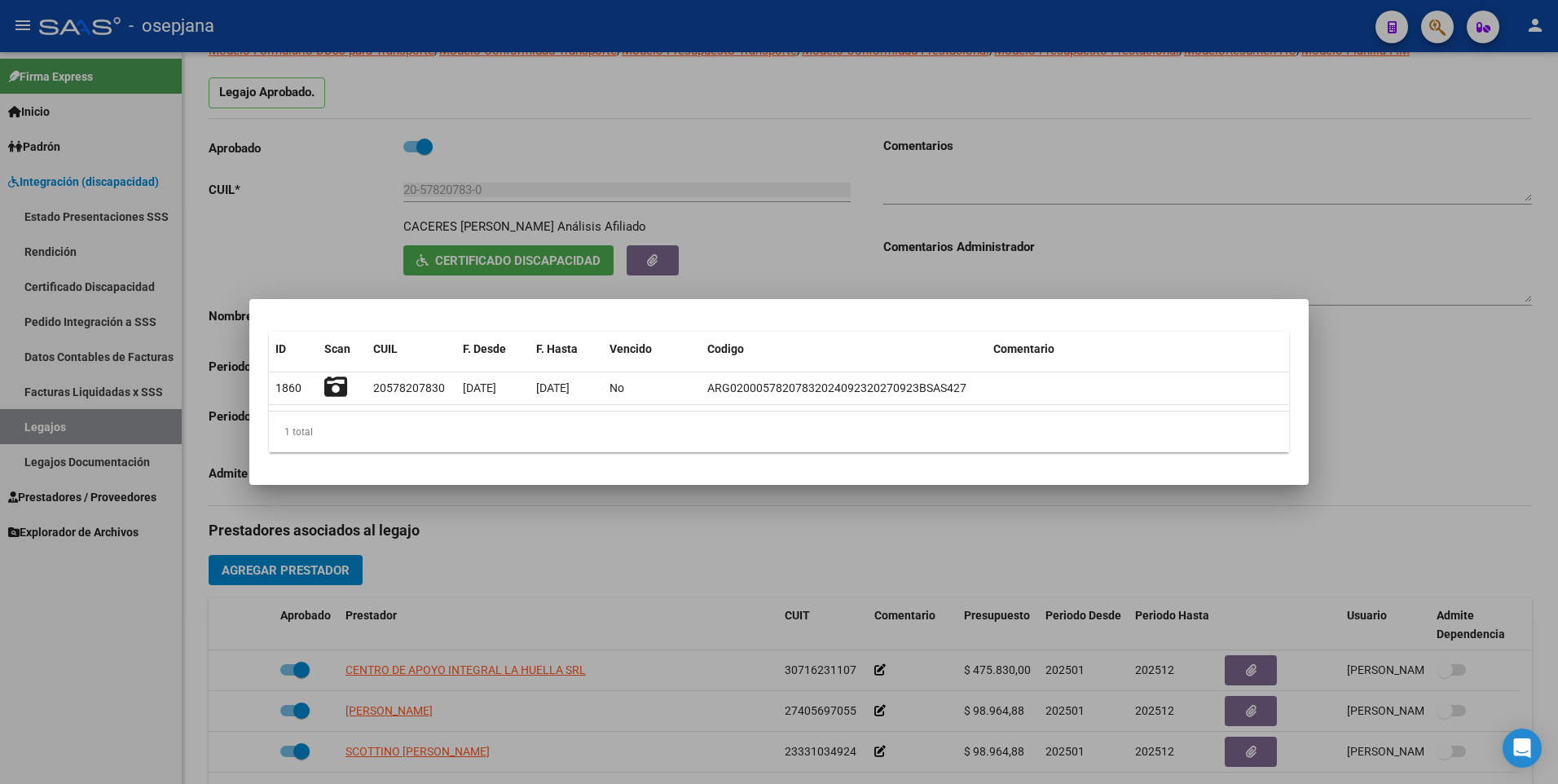
click at [1103, 213] on div at bounding box center [779, 392] width 1558 height 784
